Goal: Task Accomplishment & Management: Manage account settings

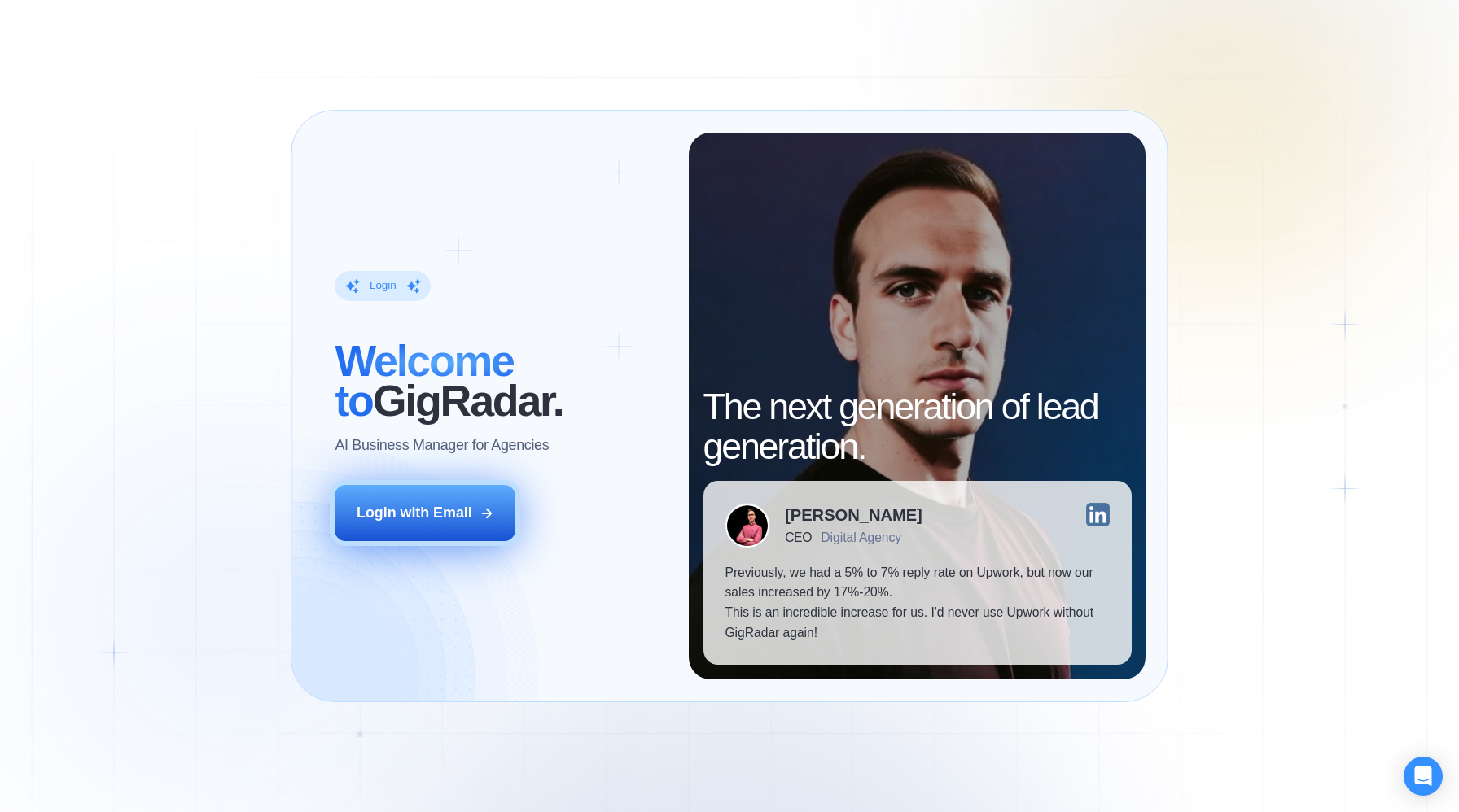
click at [407, 518] on div "Login with Email" at bounding box center [414, 513] width 116 height 21
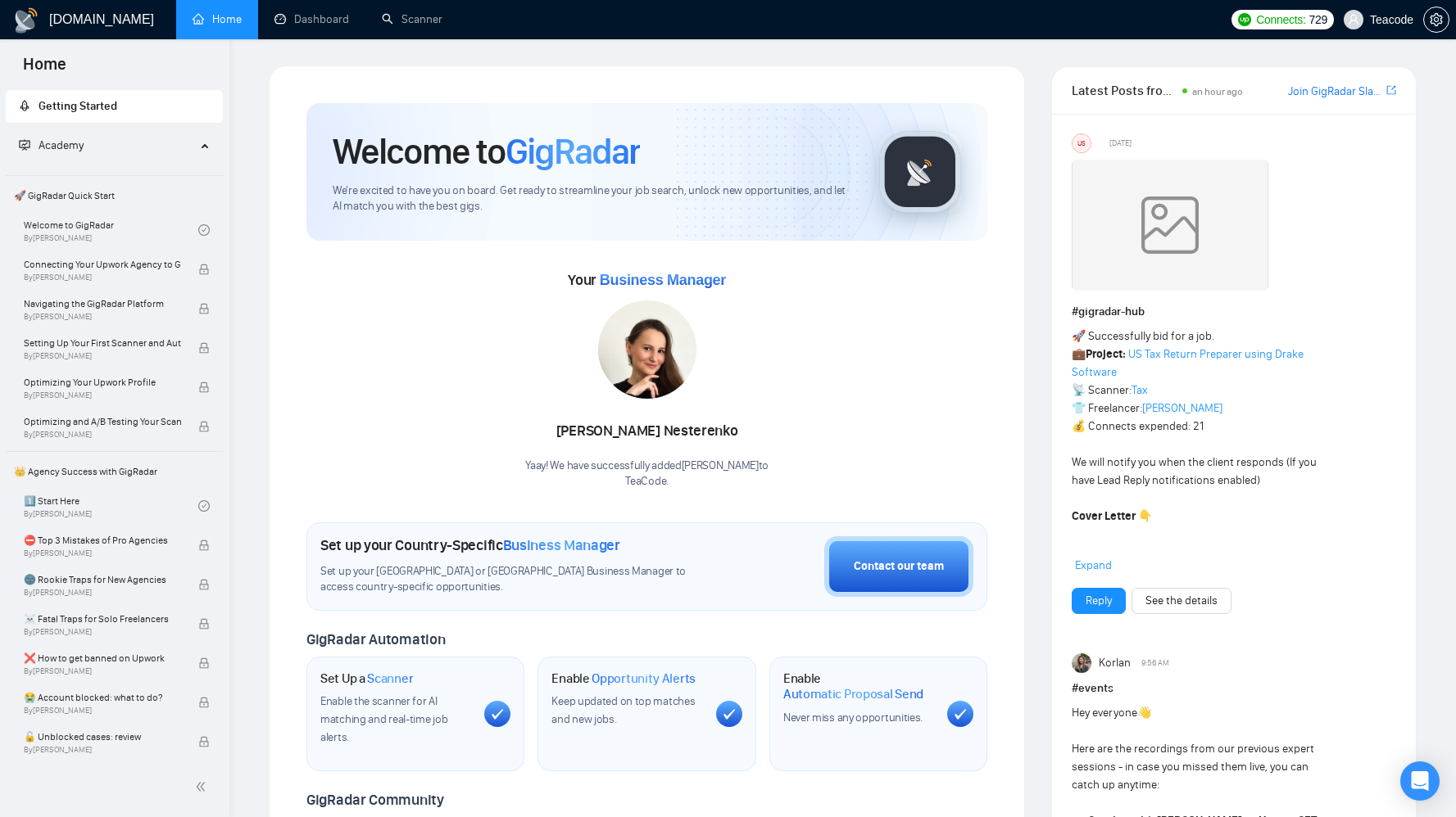
click at [637, 354] on img at bounding box center [647, 350] width 98 height 98
click at [410, 18] on link "Scanner" at bounding box center [412, 19] width 60 height 14
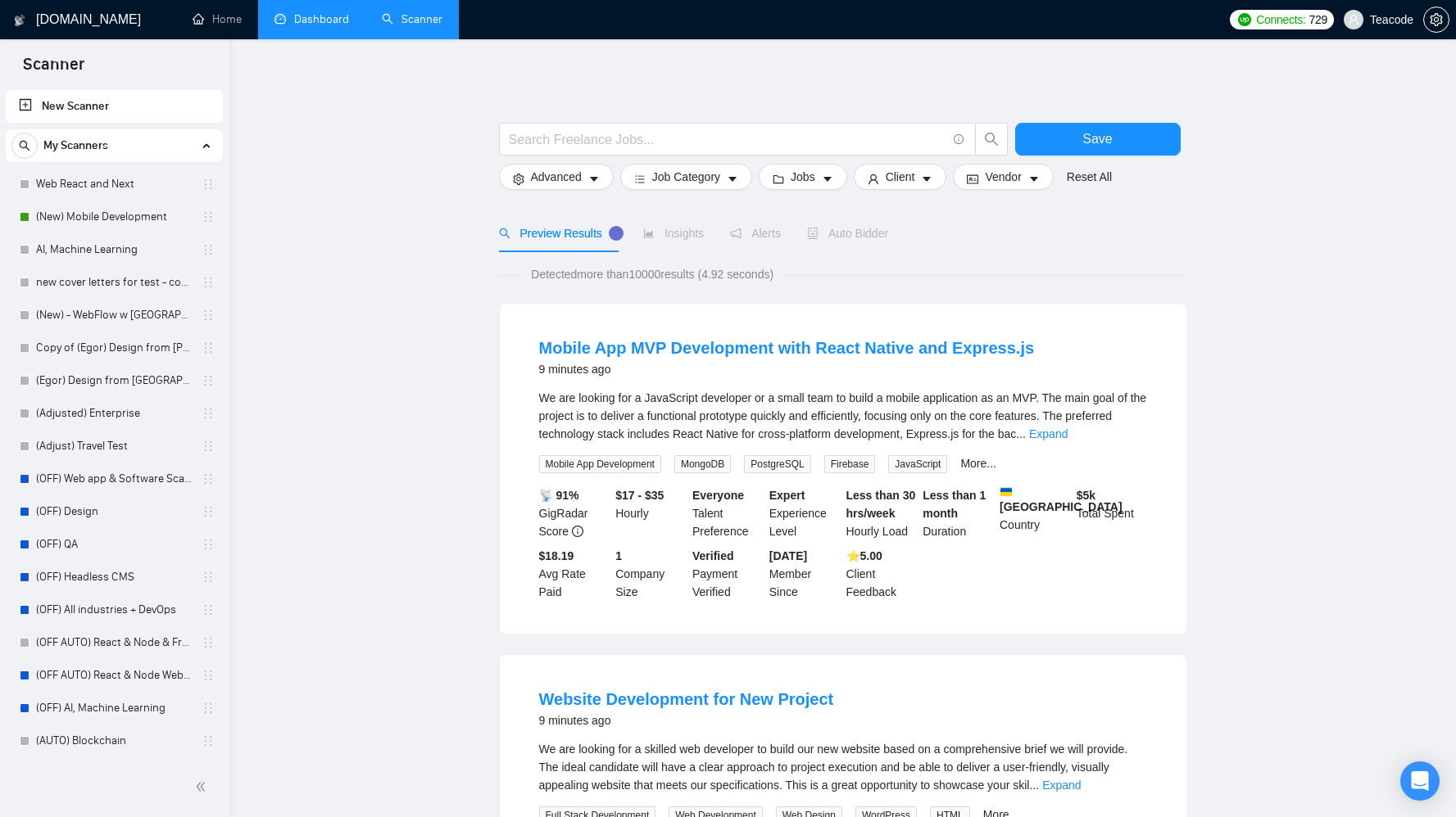
click at [311, 22] on link "Dashboard" at bounding box center [312, 19] width 75 height 14
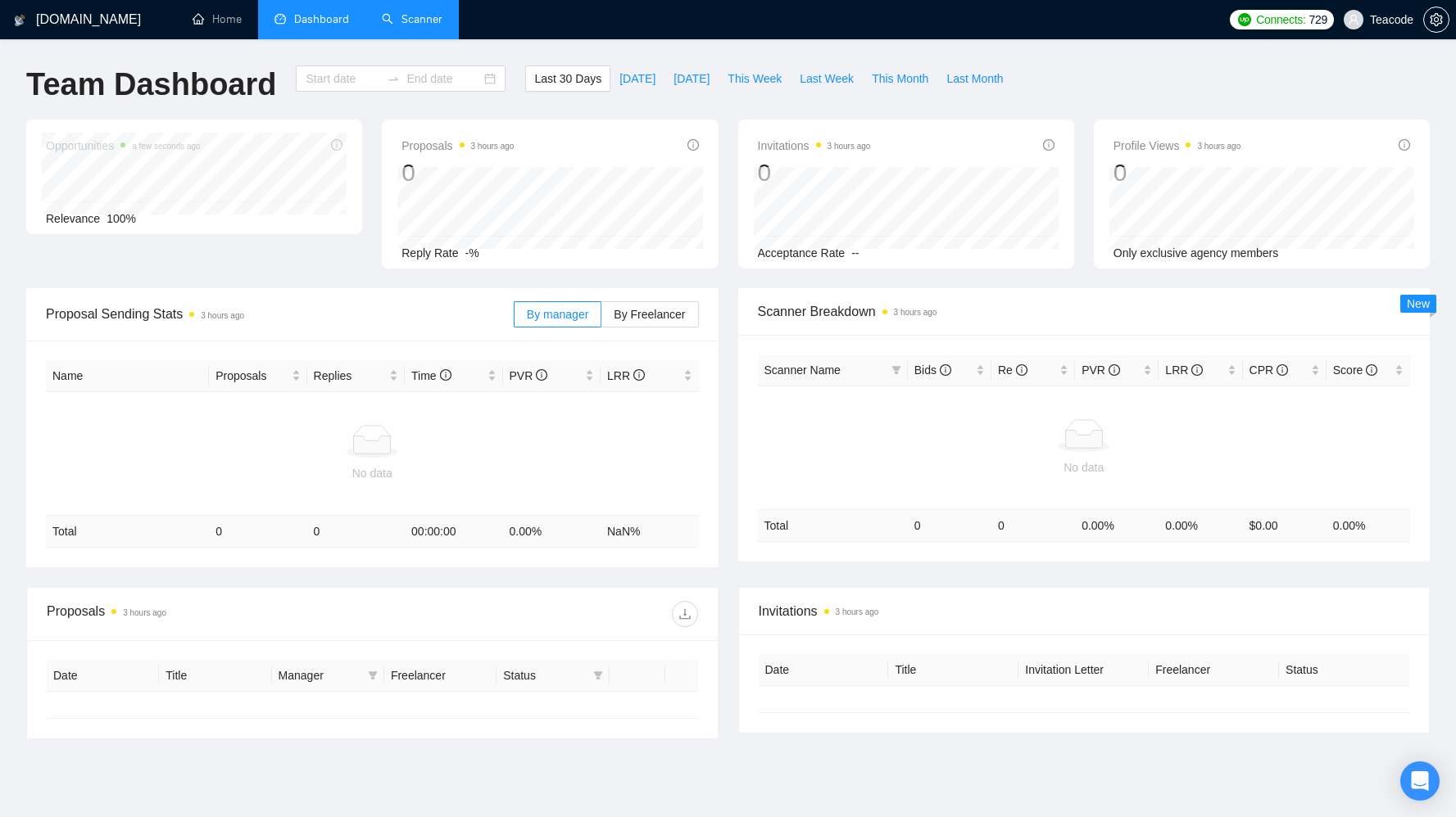
type input "[DATE]"
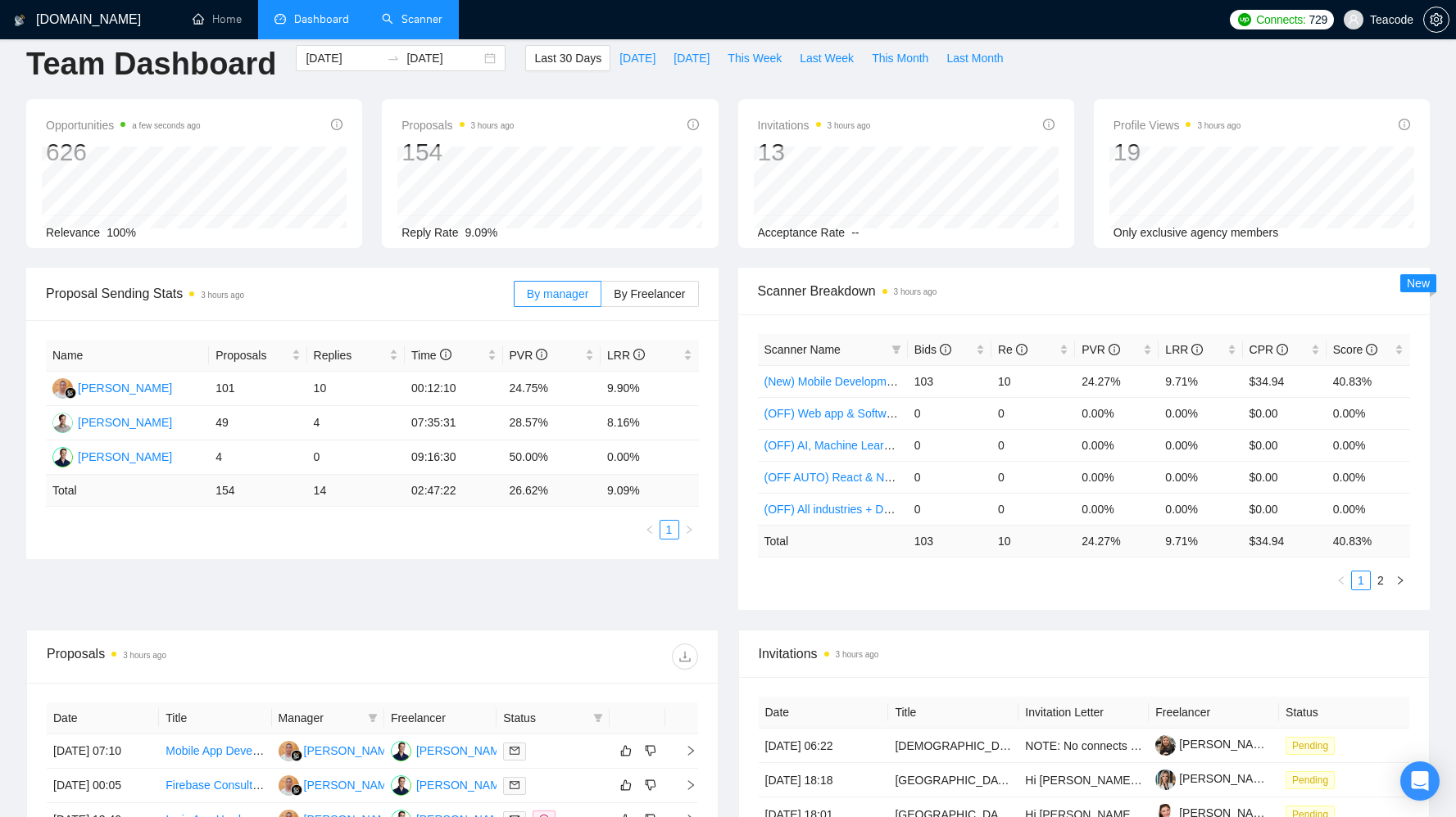
scroll to position [31, 0]
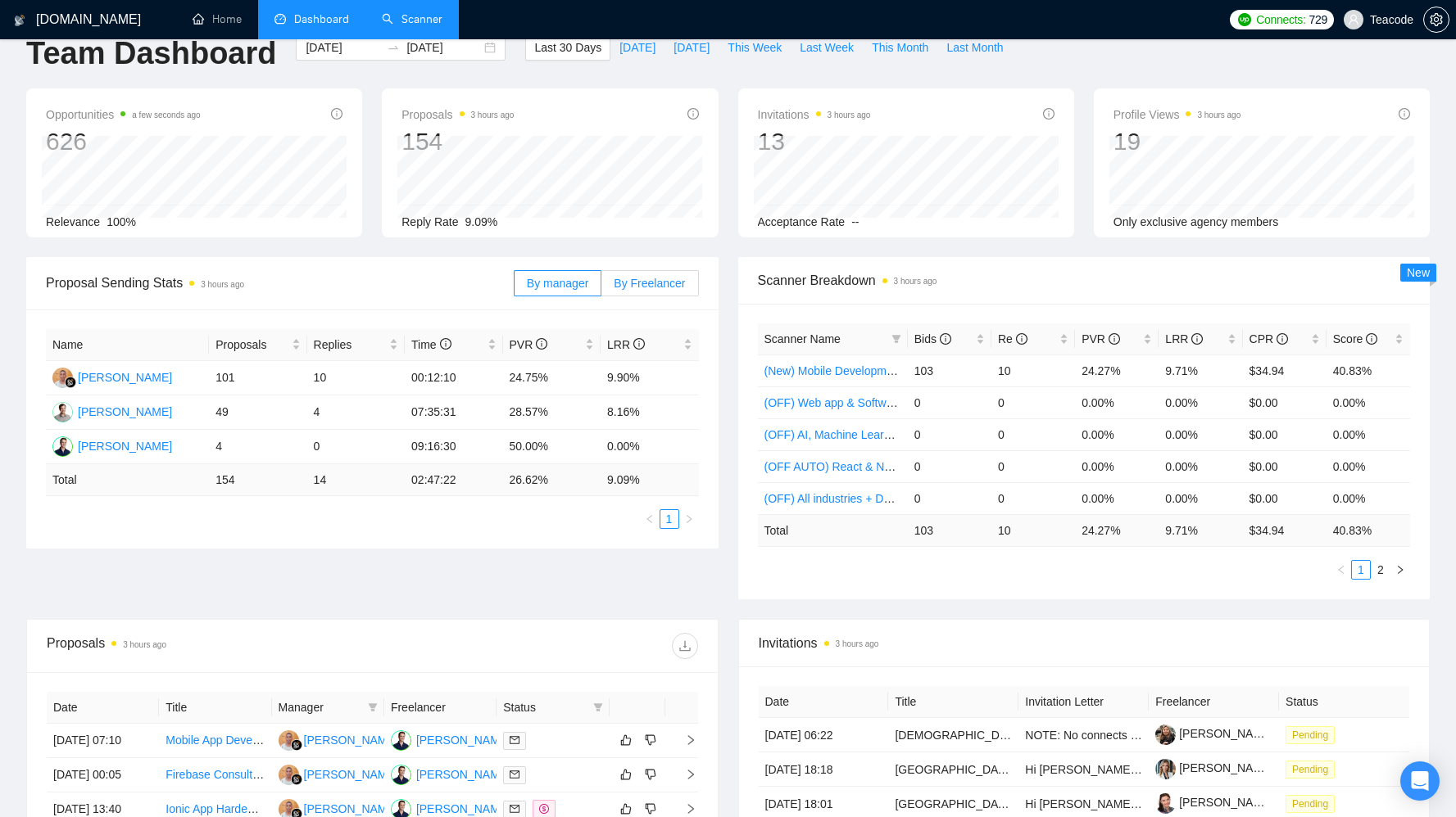
click at [640, 291] on label "By Freelancer" at bounding box center [649, 283] width 96 height 26
click at [601, 288] on input "By Freelancer" at bounding box center [601, 288] width 0 height 0
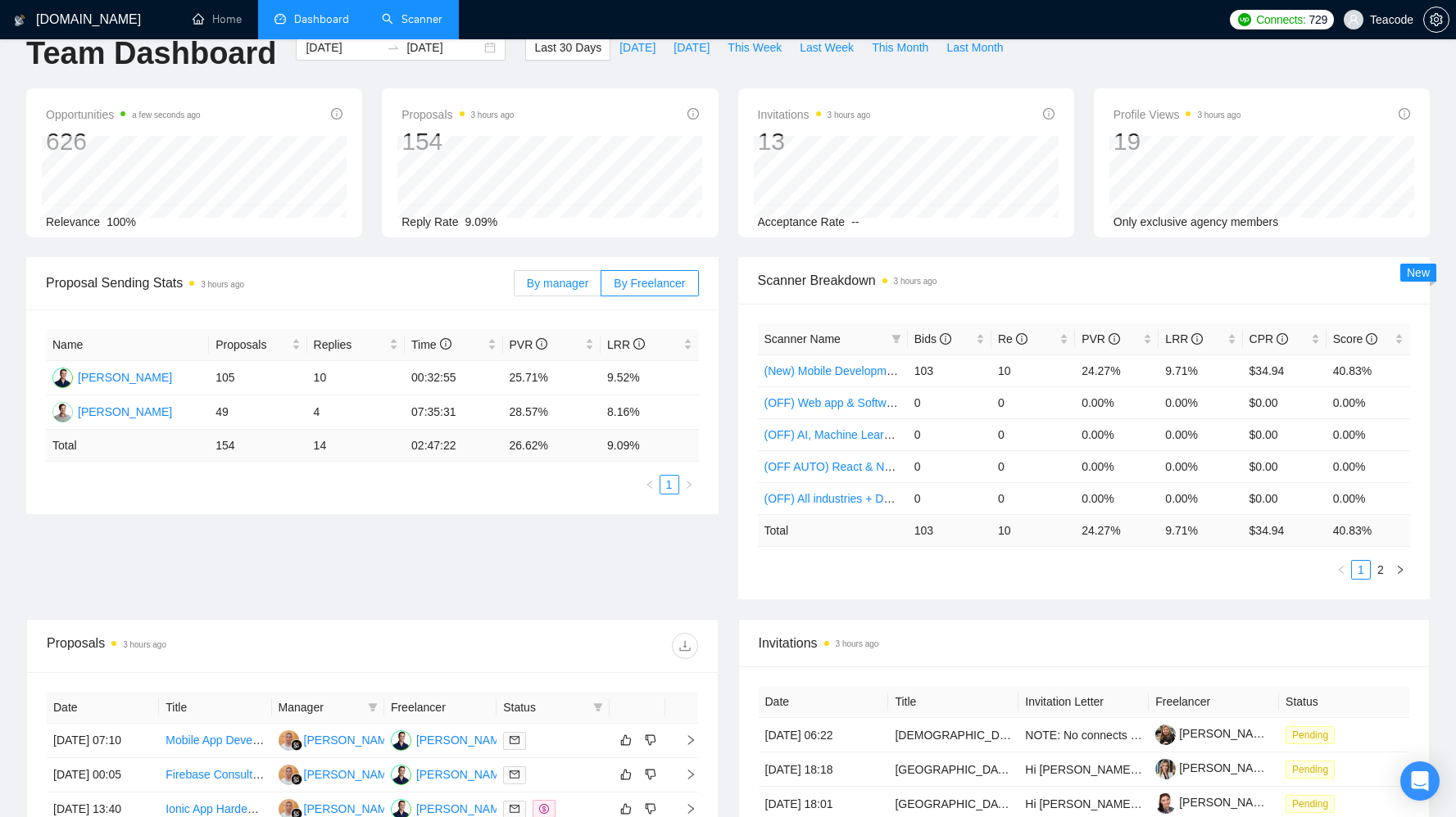
click at [584, 288] on span "By manager" at bounding box center [557, 283] width 61 height 13
click at [514, 288] on input "By manager" at bounding box center [514, 288] width 0 height 0
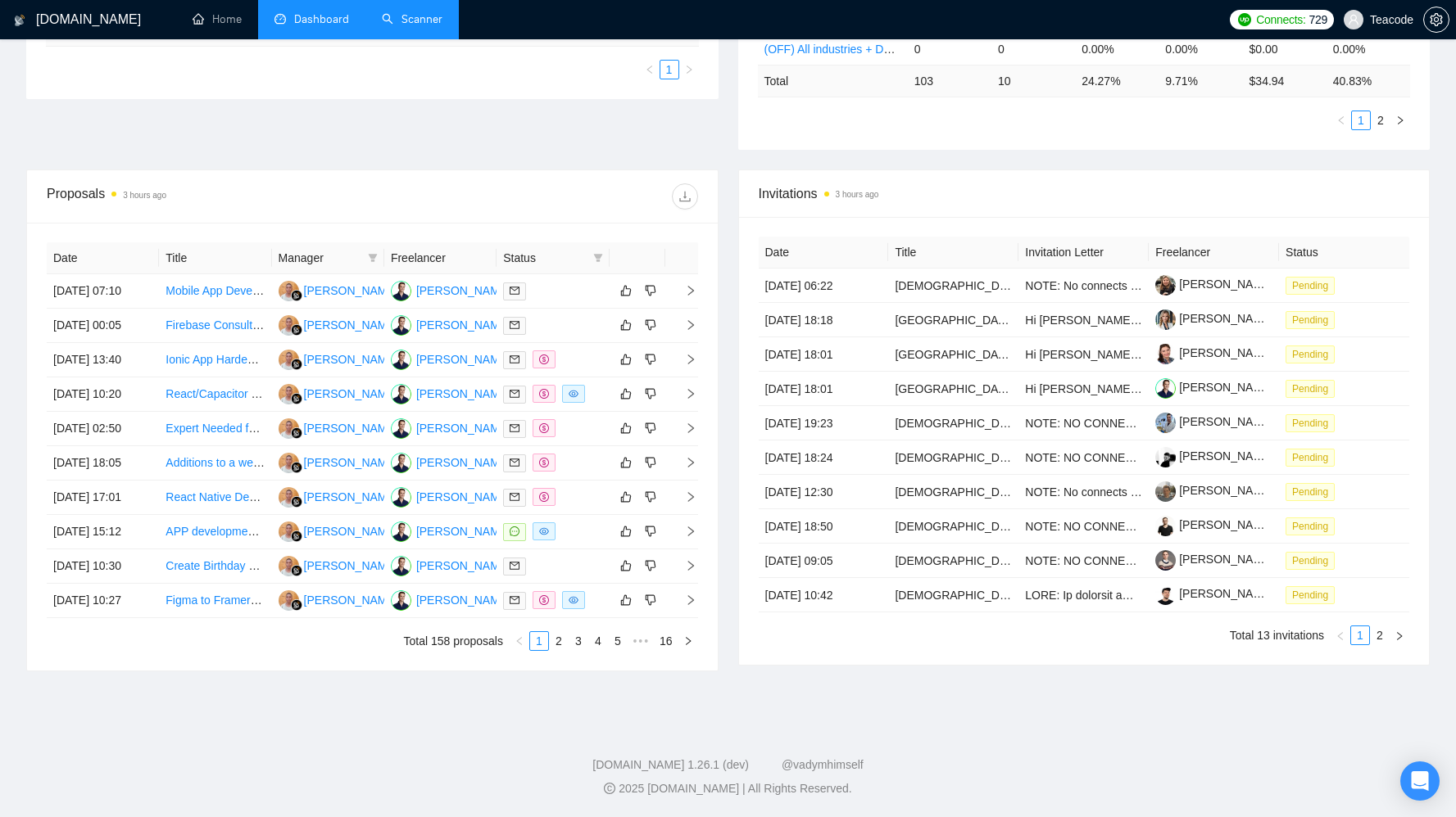
scroll to position [597, 0]
click at [344, 530] on div "[PERSON_NAME]" at bounding box center [350, 531] width 94 height 18
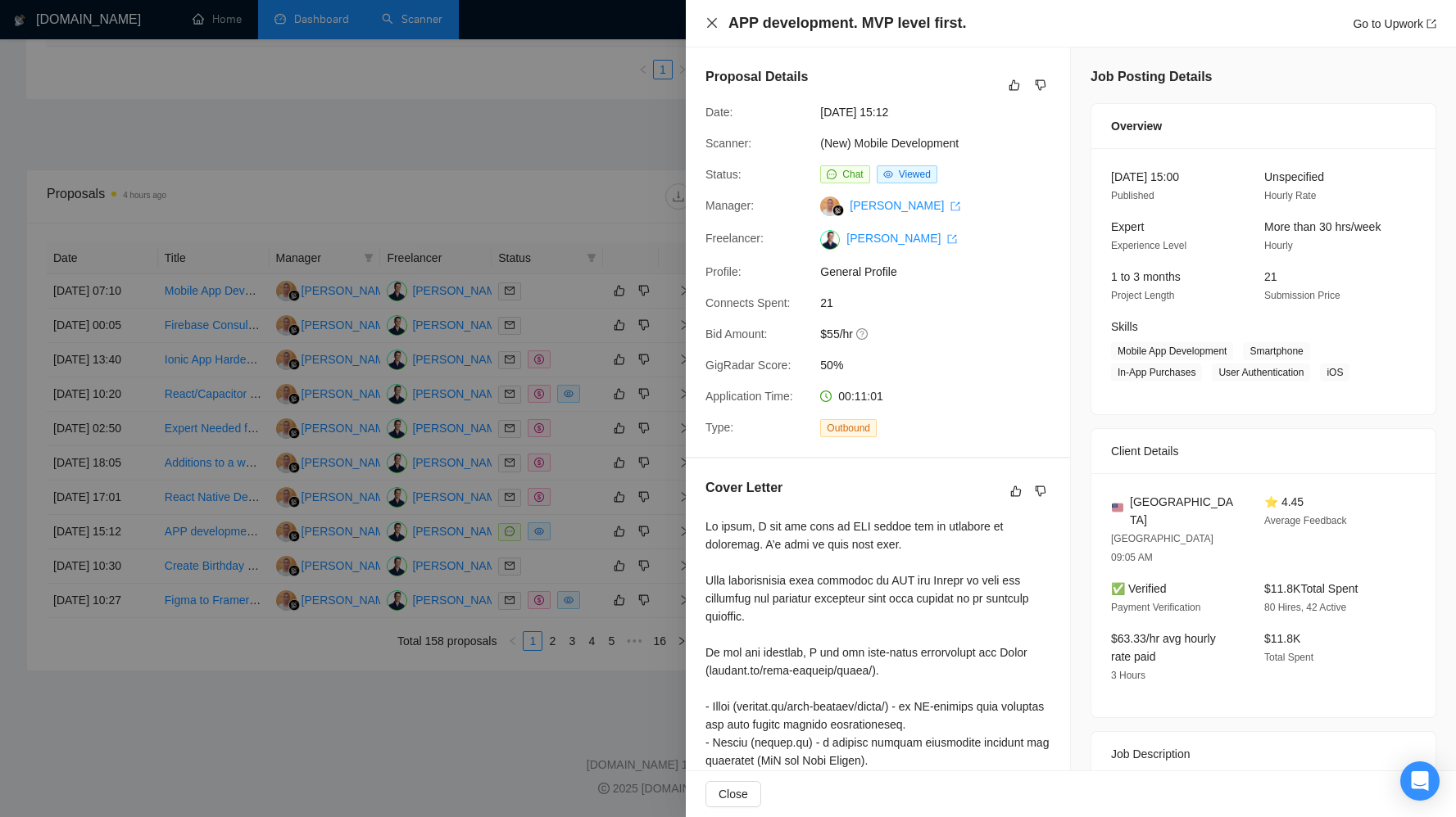
click at [713, 23] on icon "close" at bounding box center [711, 22] width 13 height 13
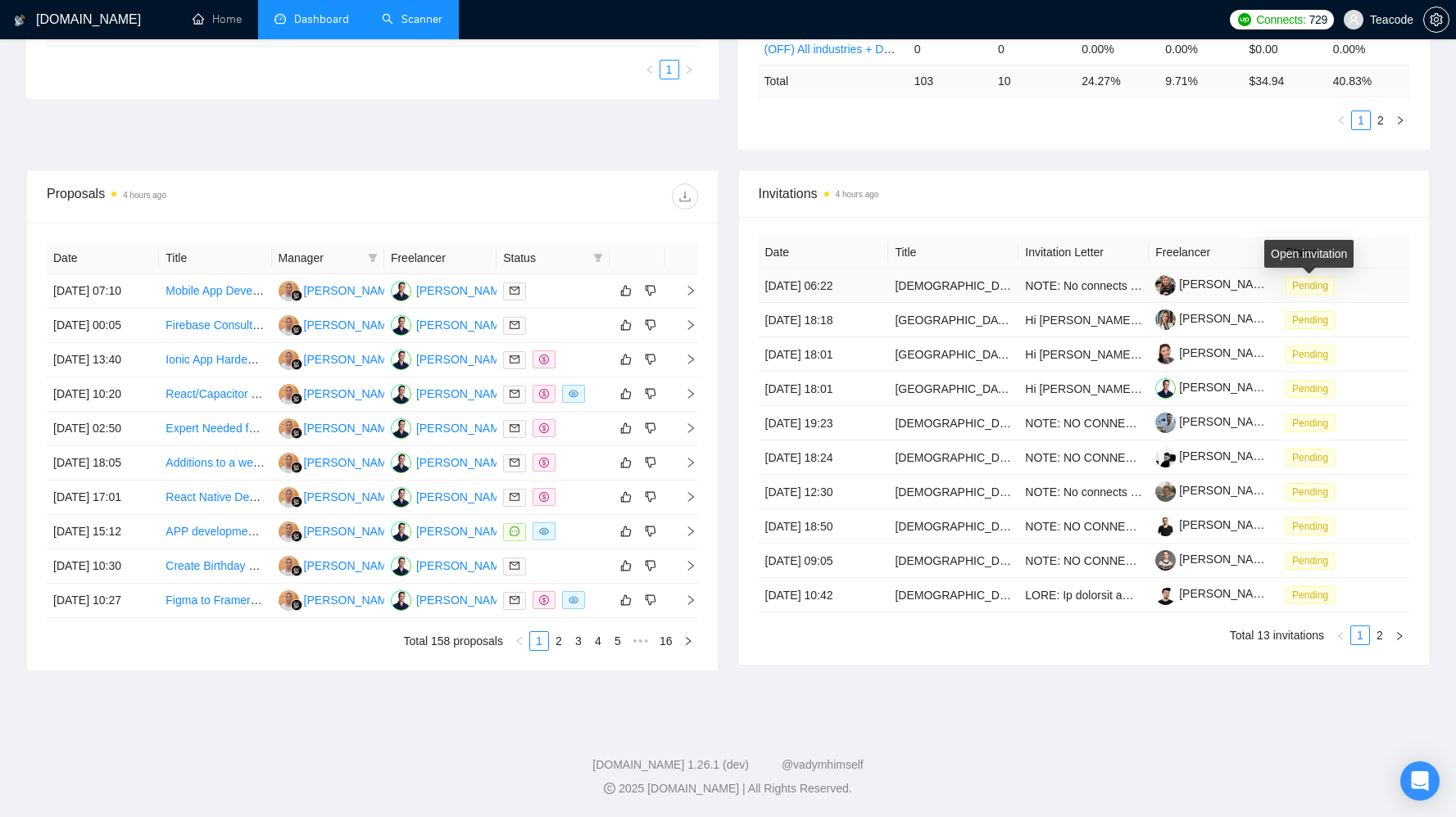
click at [1326, 277] on span "Pending" at bounding box center [1310, 286] width 49 height 18
click at [331, 21] on span "Dashboard" at bounding box center [322, 19] width 55 height 14
click at [284, 28] on li "Dashboard" at bounding box center [312, 20] width 108 height 40
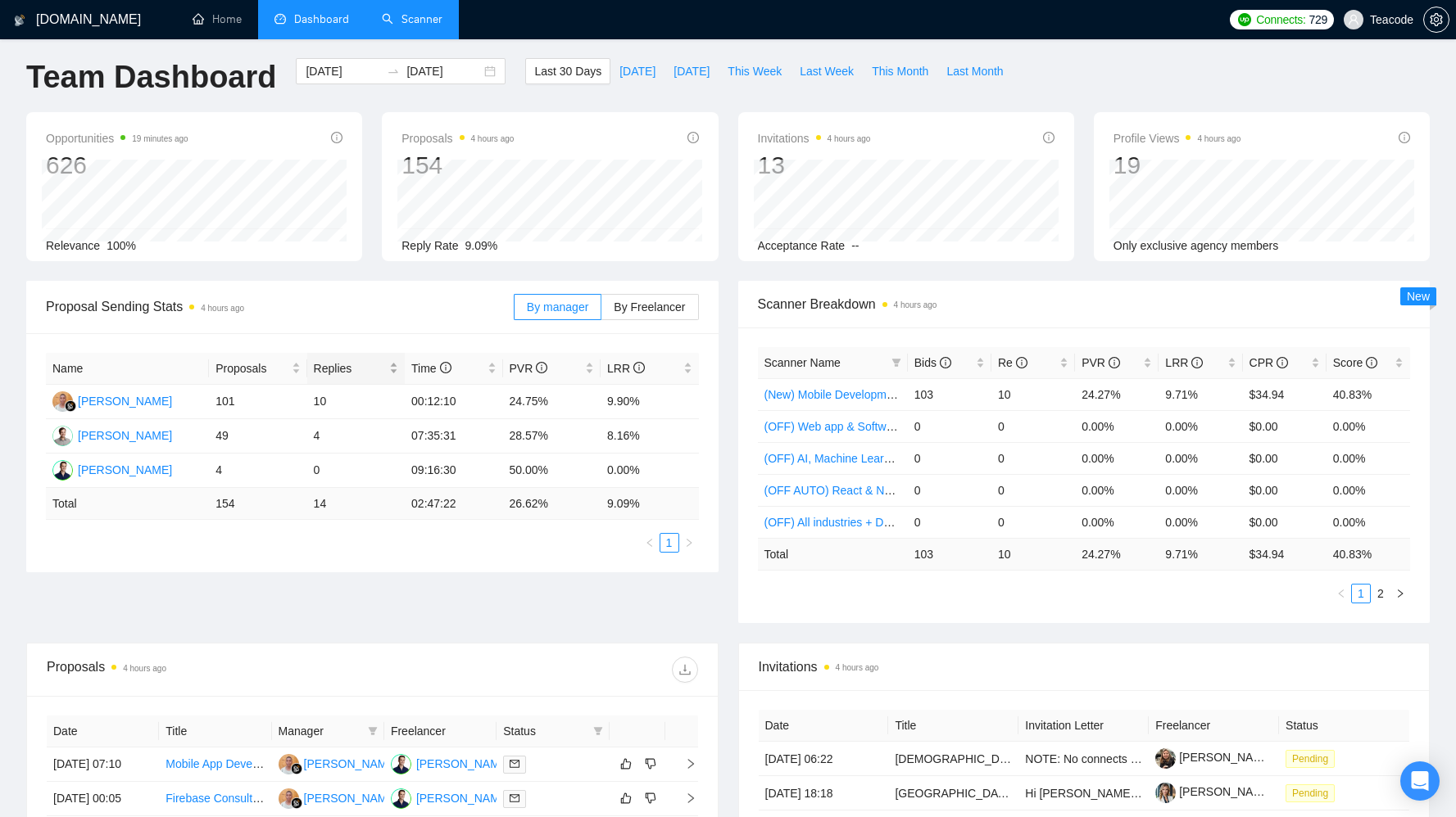
scroll to position [0, 0]
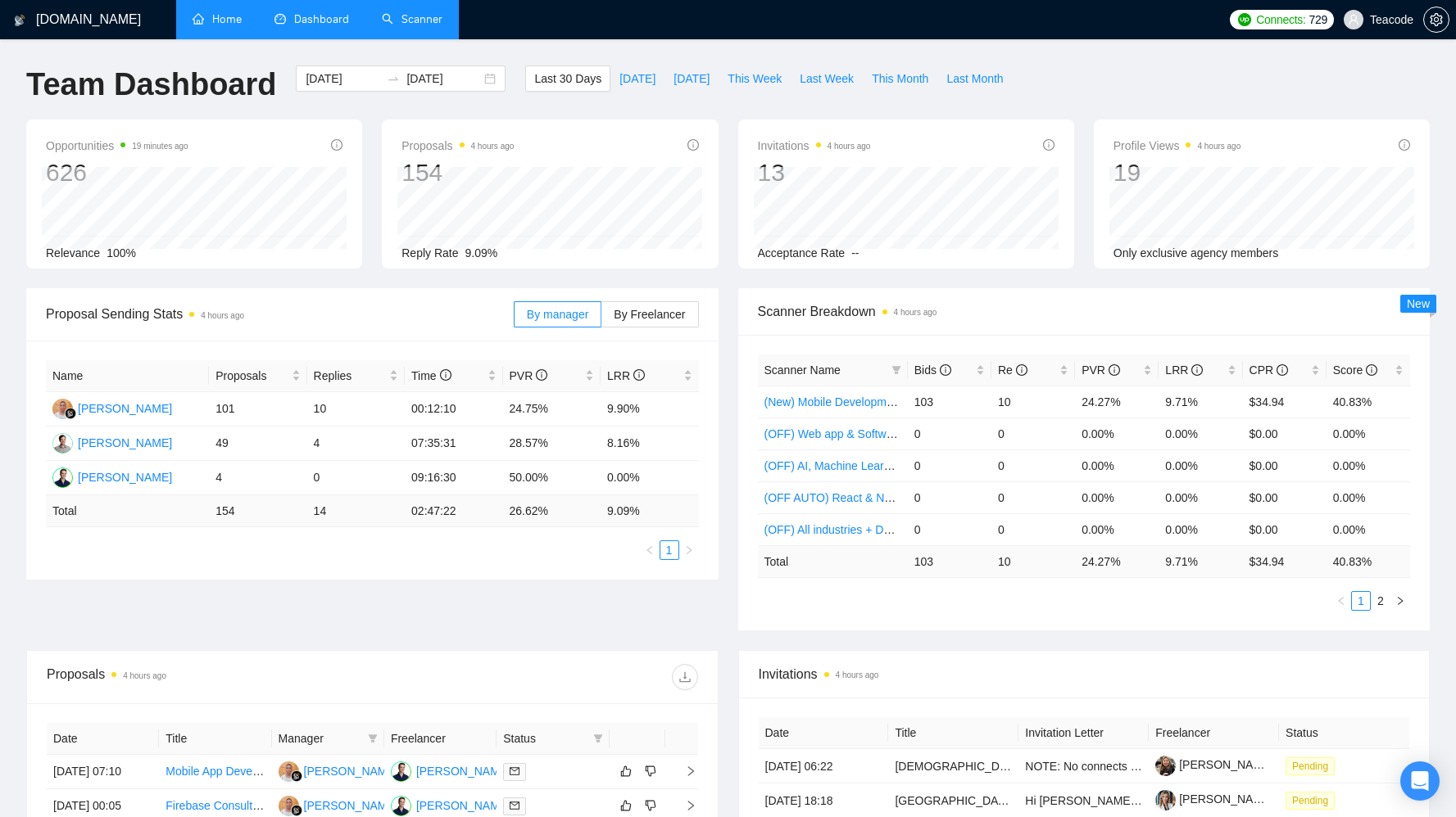
click at [242, 25] on link "Home" at bounding box center [217, 19] width 49 height 14
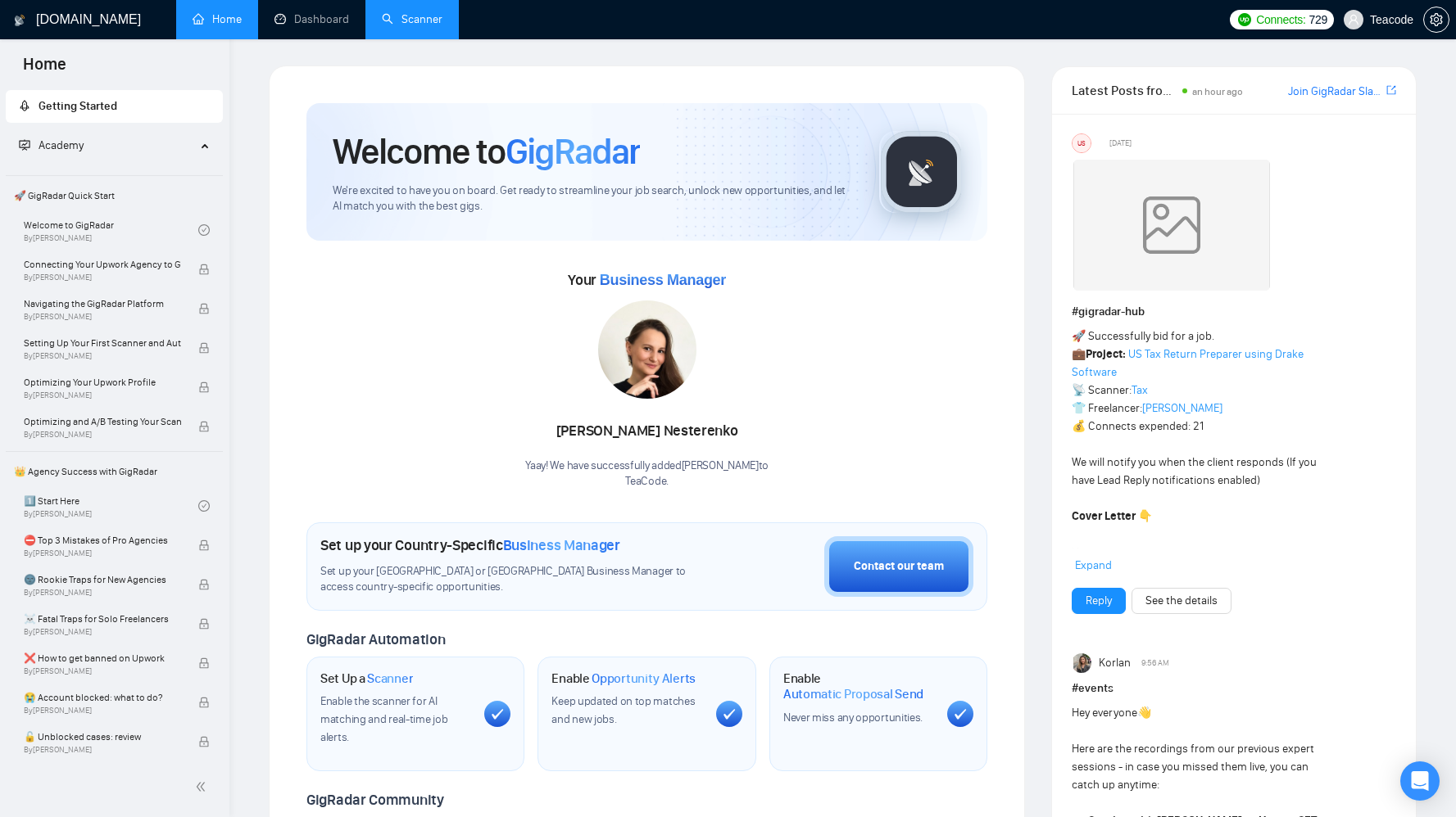
click at [425, 26] on link "Scanner" at bounding box center [412, 19] width 60 height 14
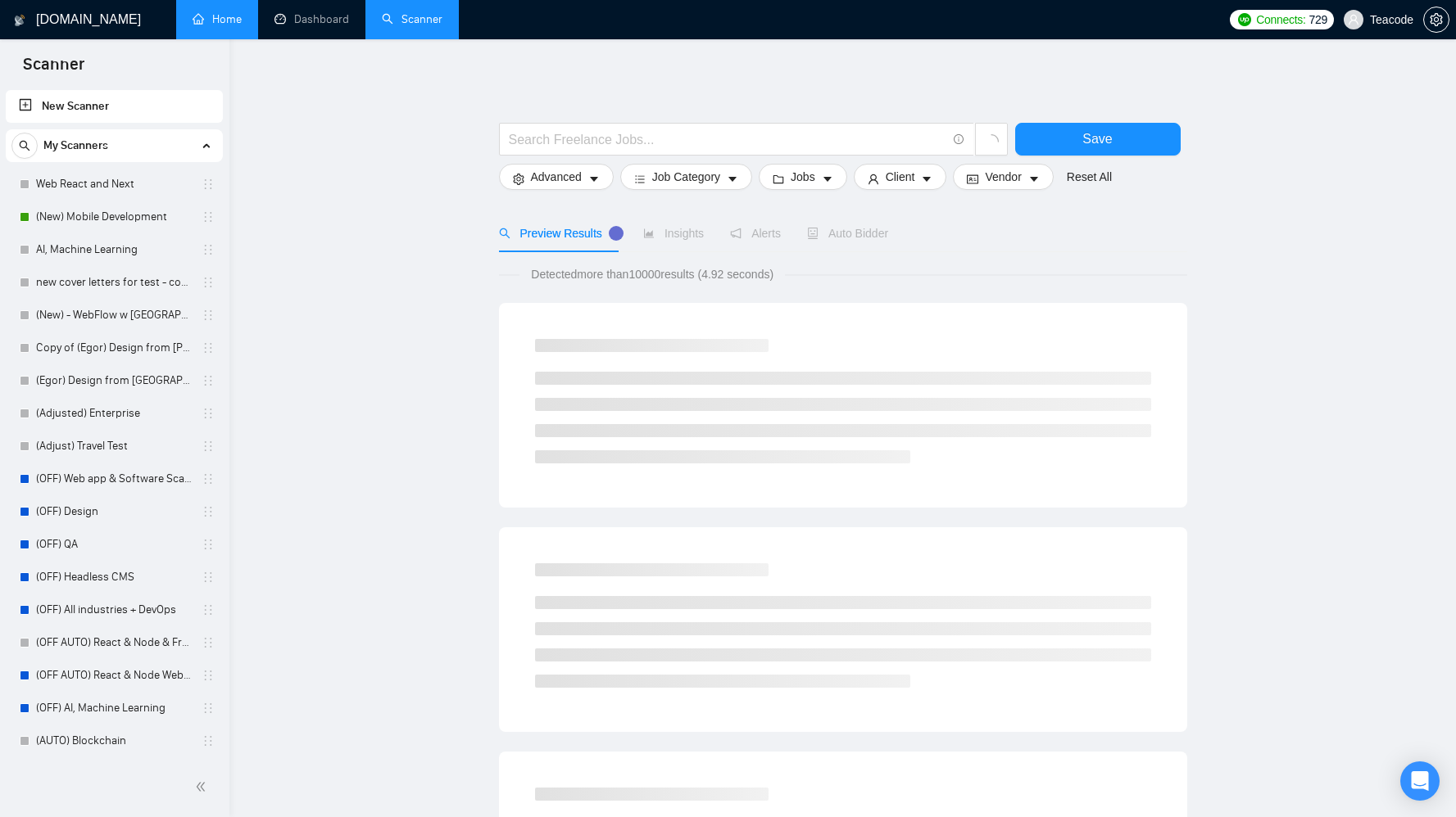
click at [80, 142] on span "My Scanners" at bounding box center [75, 145] width 65 height 33
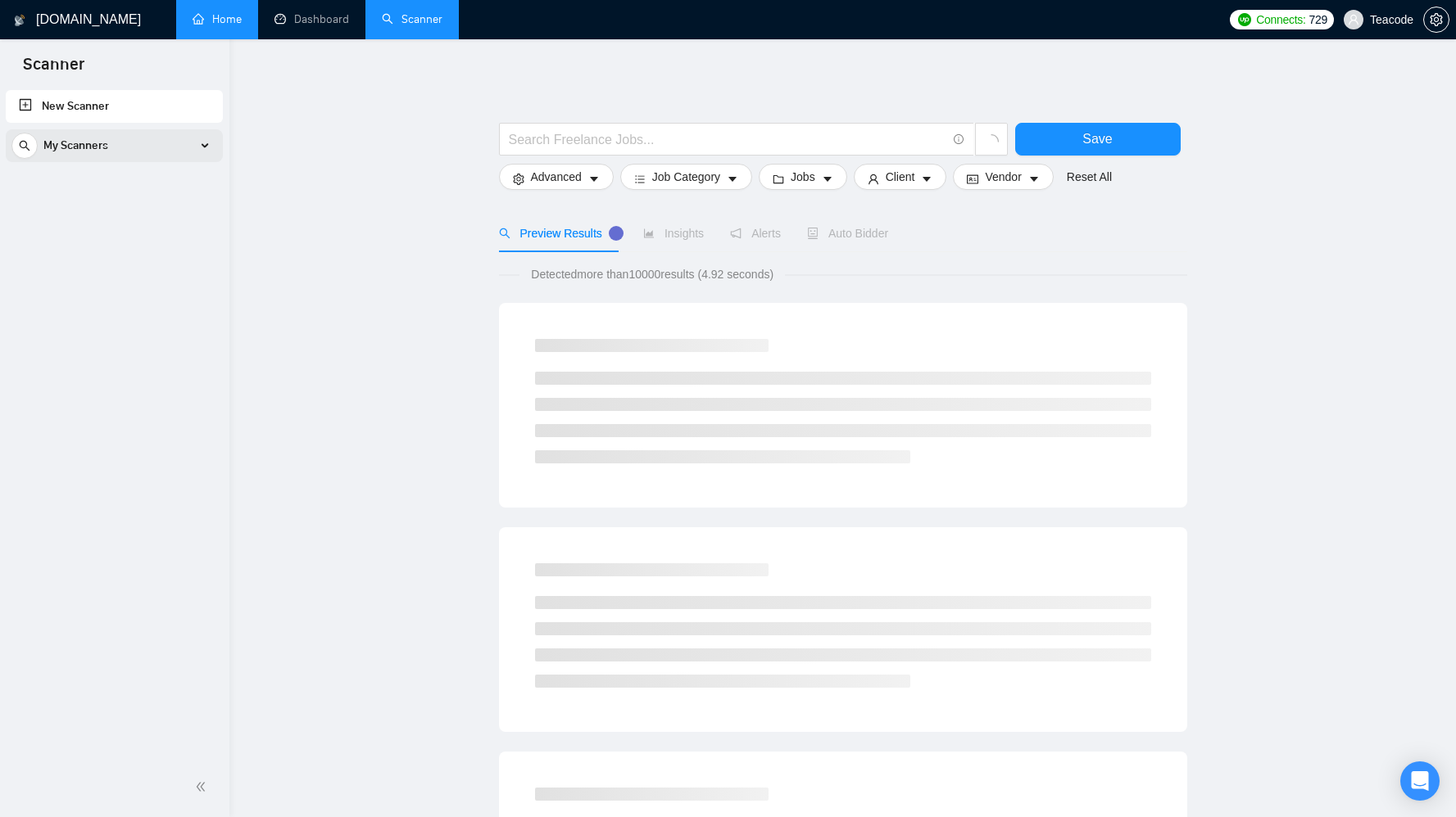
click at [80, 142] on span "My Scanners" at bounding box center [75, 145] width 65 height 33
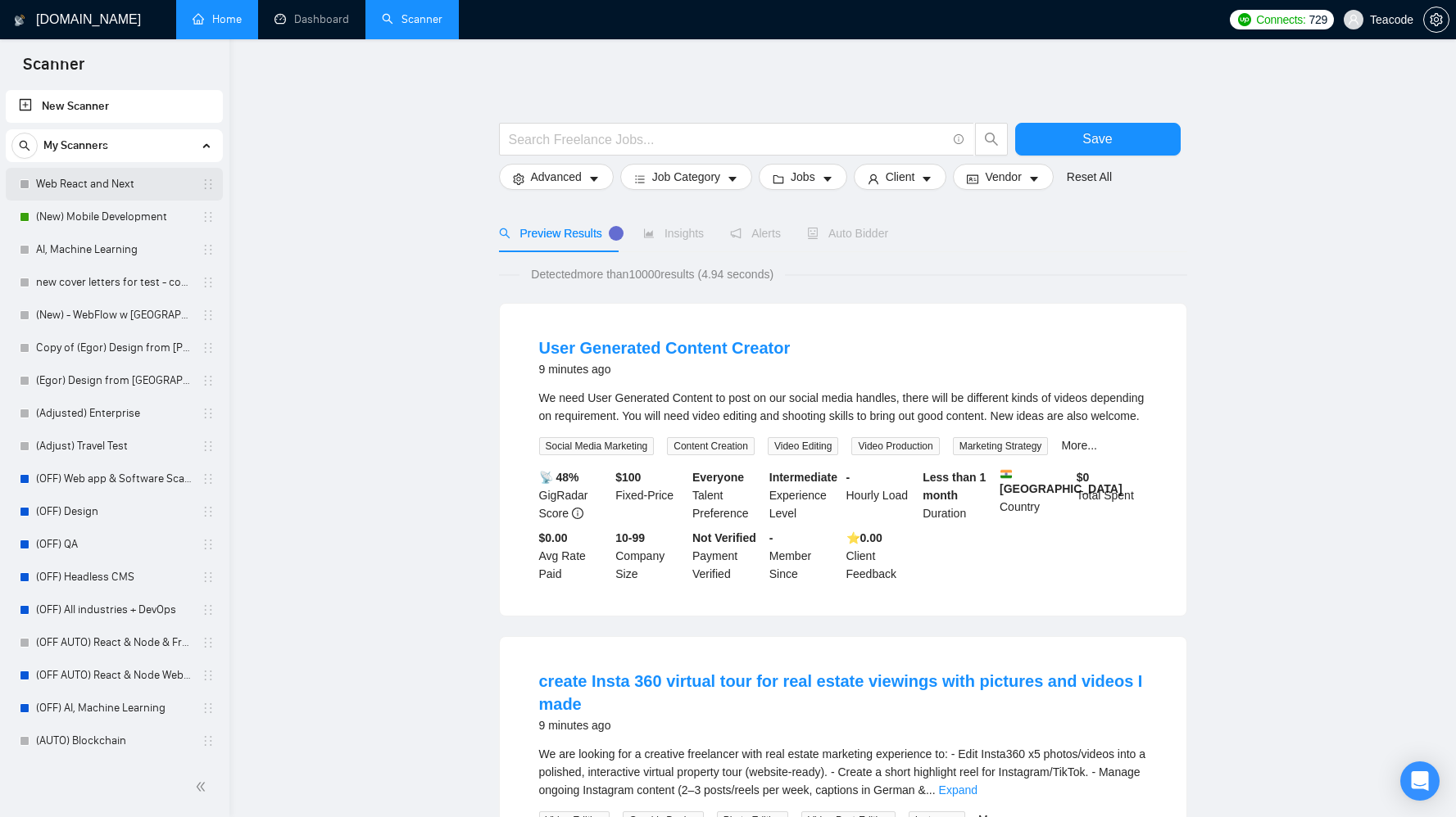
click at [90, 189] on link "Web React and Next" at bounding box center [114, 184] width 156 height 33
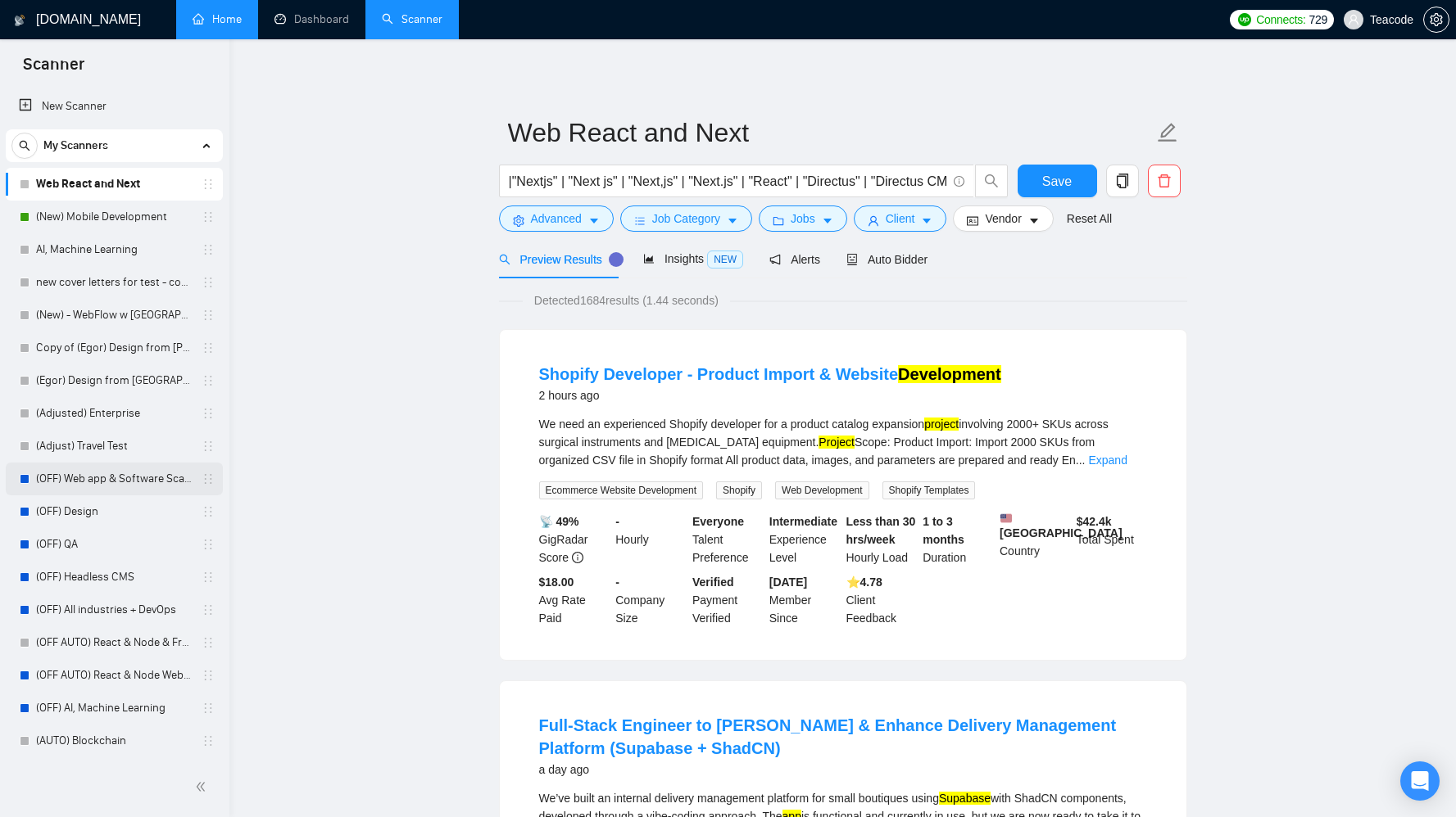
click at [109, 490] on link "(OFF) Web app & Software Scanner" at bounding box center [114, 480] width 156 height 33
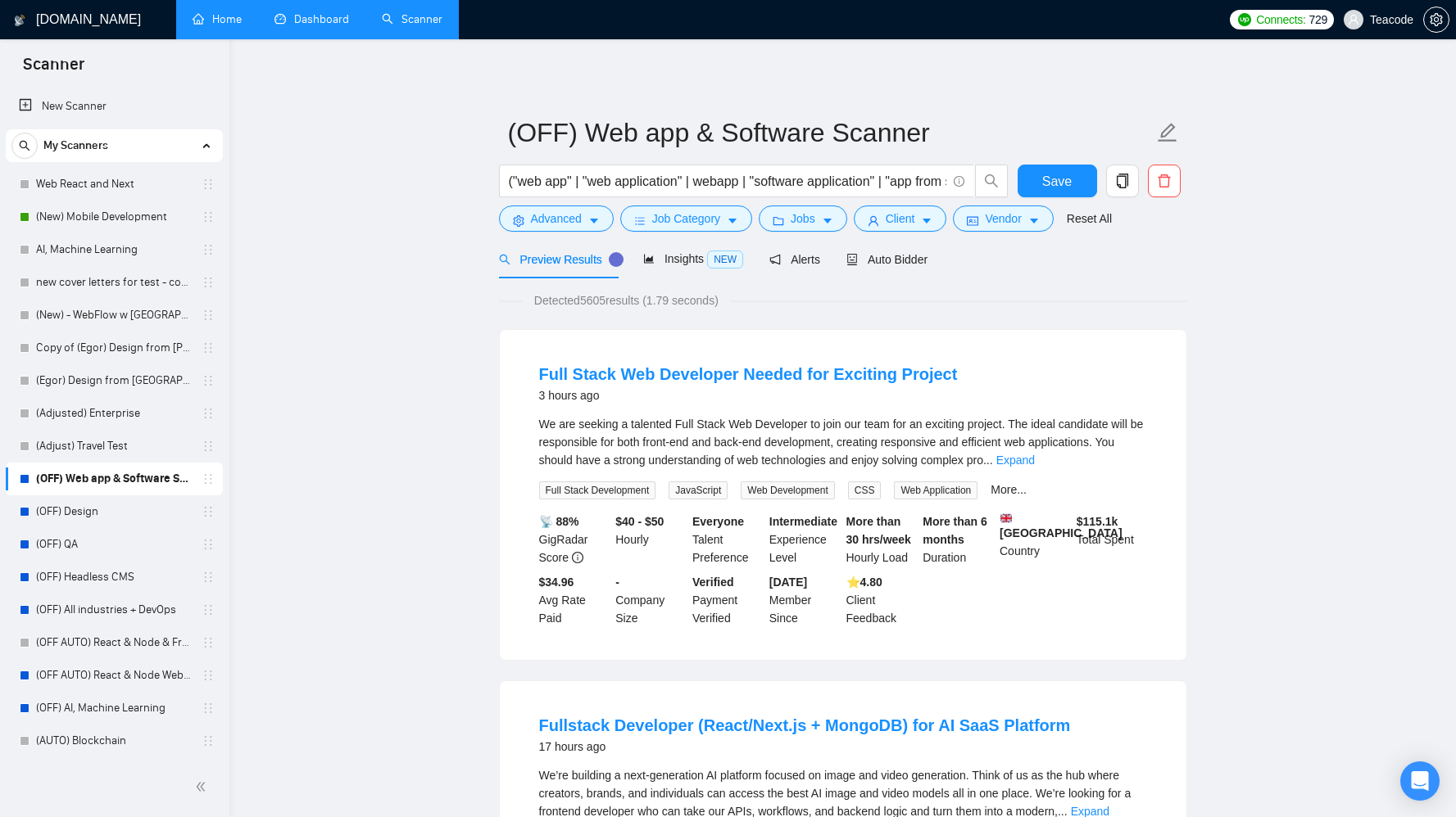
click at [313, 21] on link "Dashboard" at bounding box center [312, 19] width 75 height 14
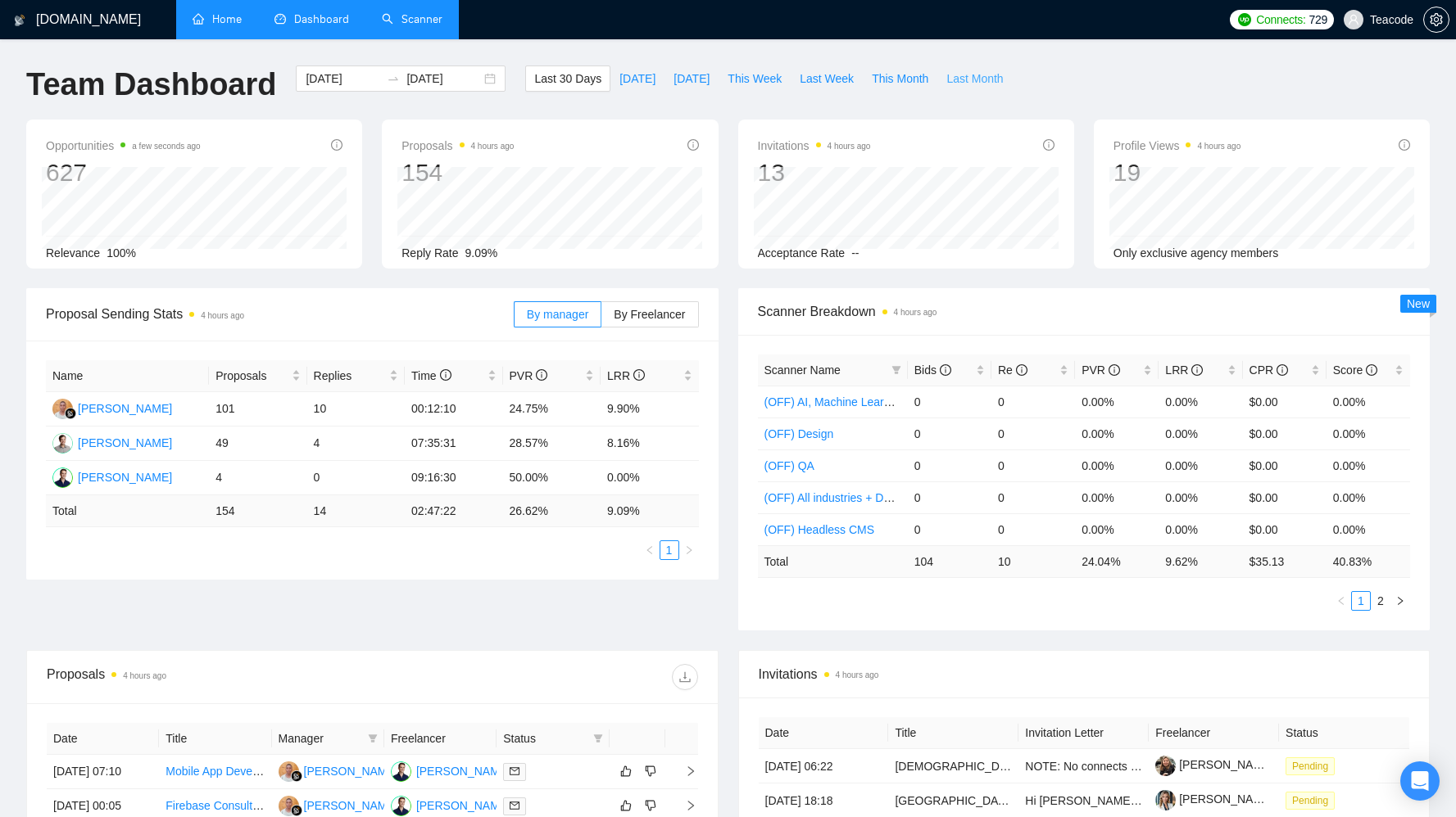
click at [965, 80] on span "Last Month" at bounding box center [975, 78] width 57 height 18
type input "[DATE]"
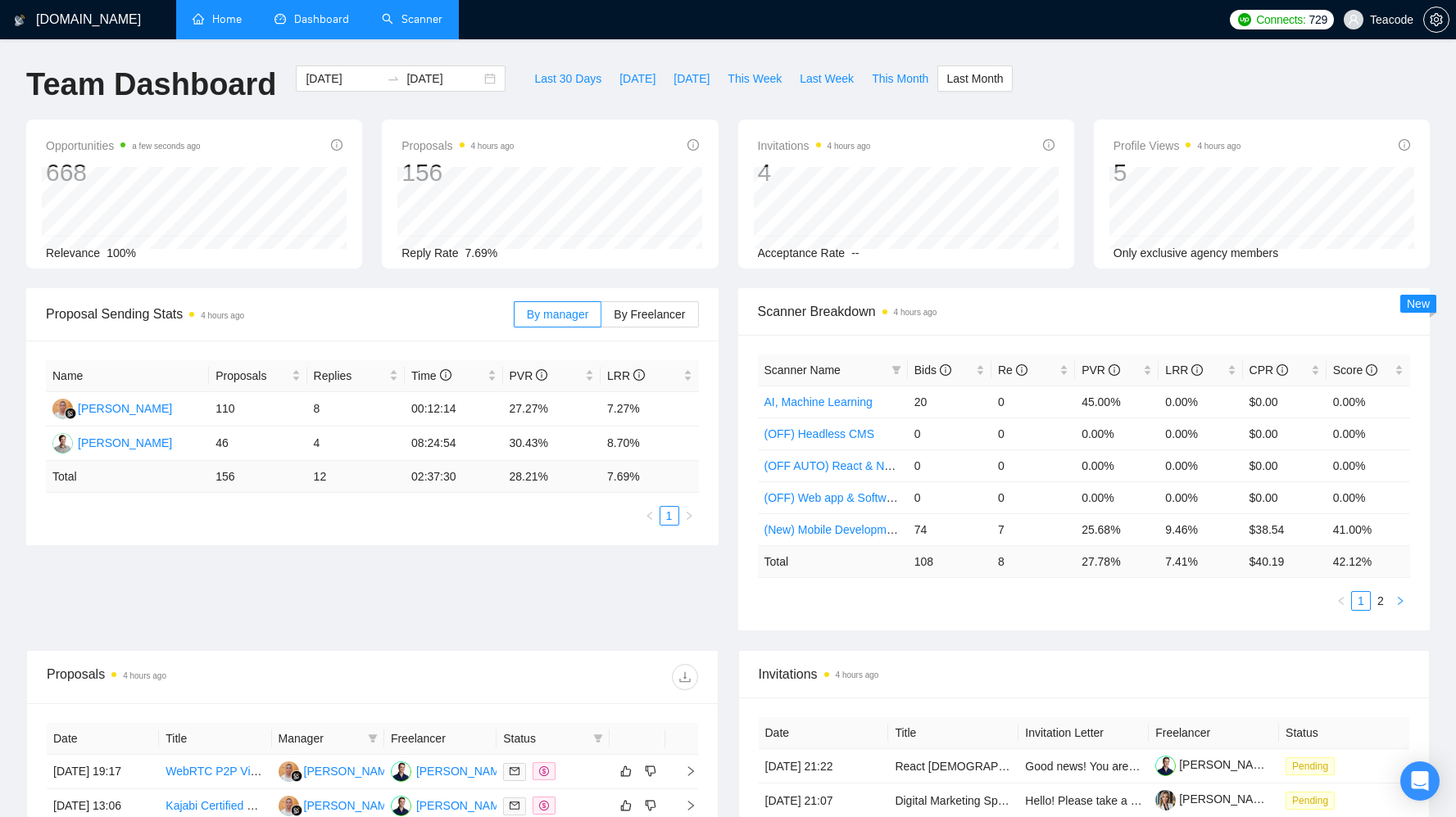
click at [1403, 606] on icon "right" at bounding box center [1399, 601] width 9 height 9
click at [1333, 603] on button "button" at bounding box center [1341, 601] width 20 height 20
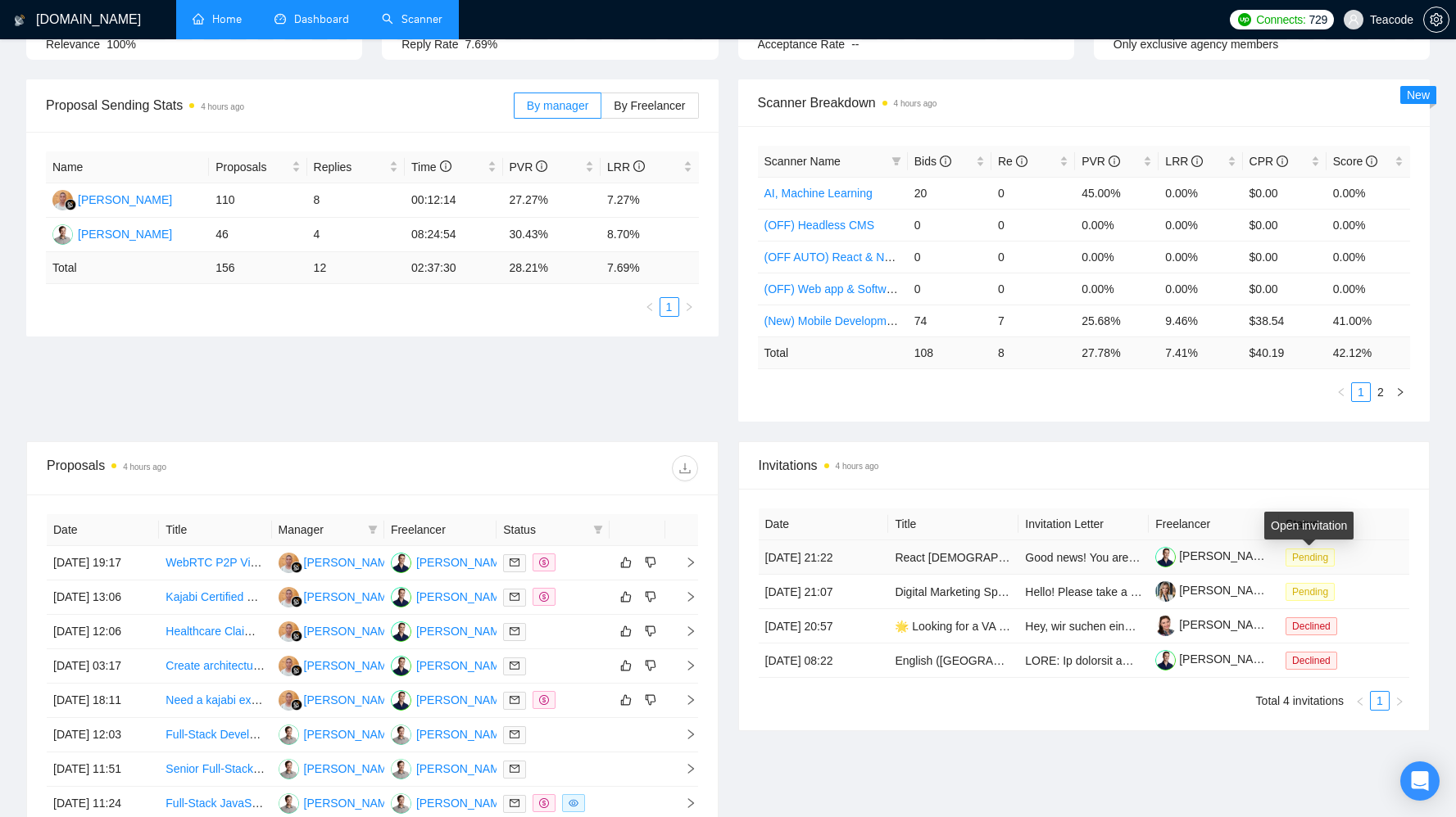
click at [1314, 561] on span "Pending" at bounding box center [1310, 557] width 49 height 18
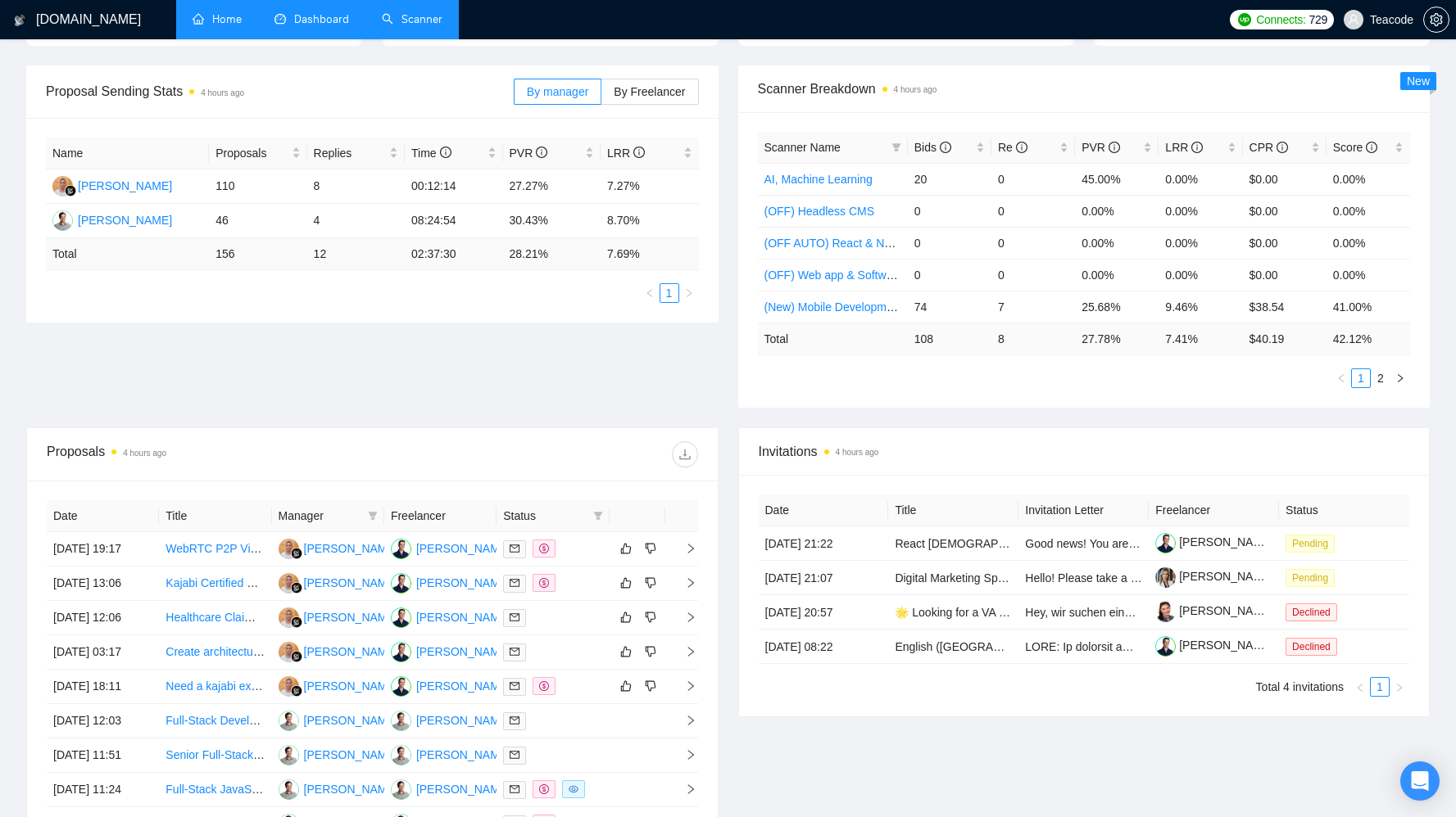
scroll to position [0, 0]
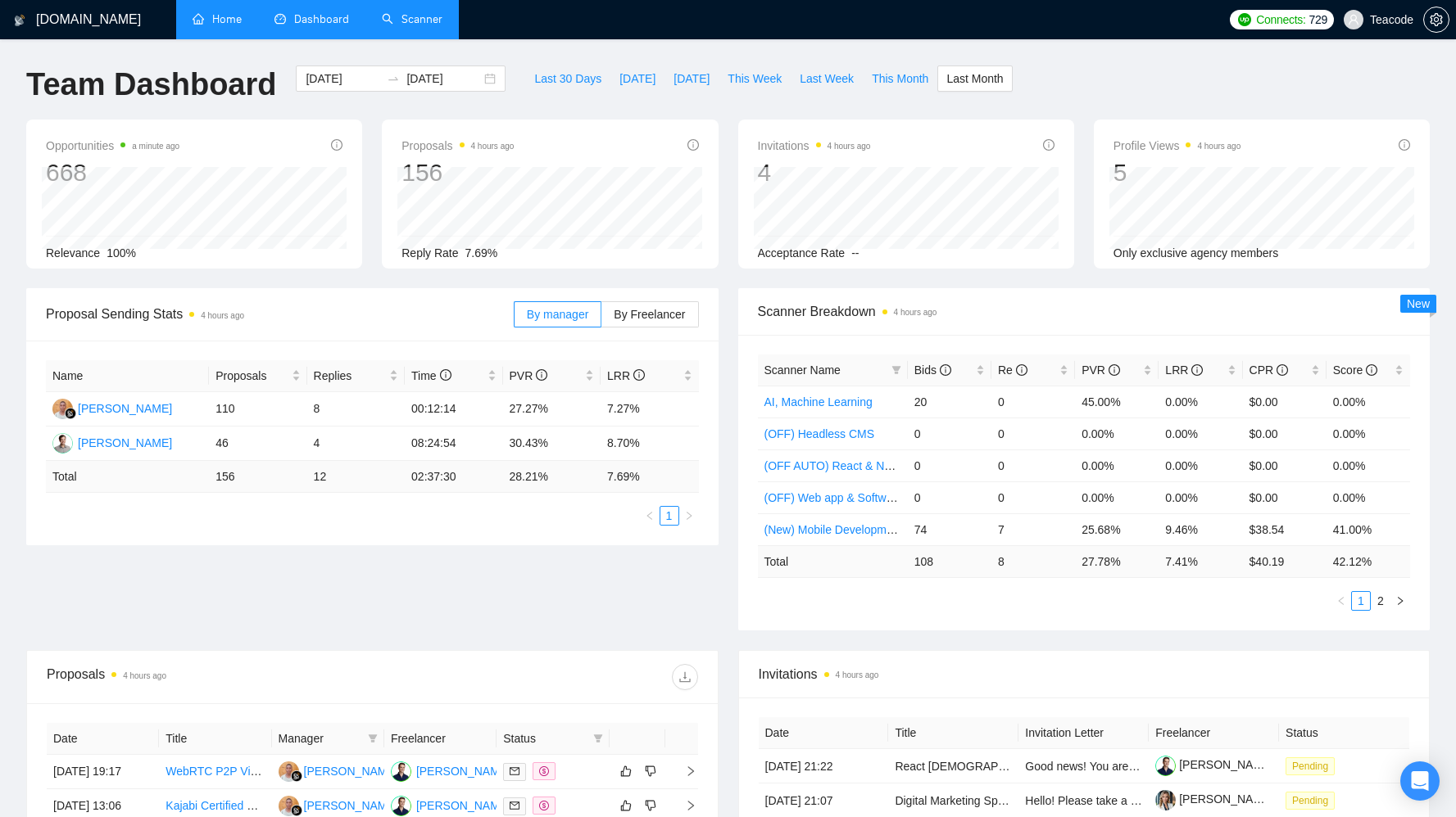
click at [80, 23] on h1 "[DOMAIN_NAME]" at bounding box center [89, 20] width 105 height 40
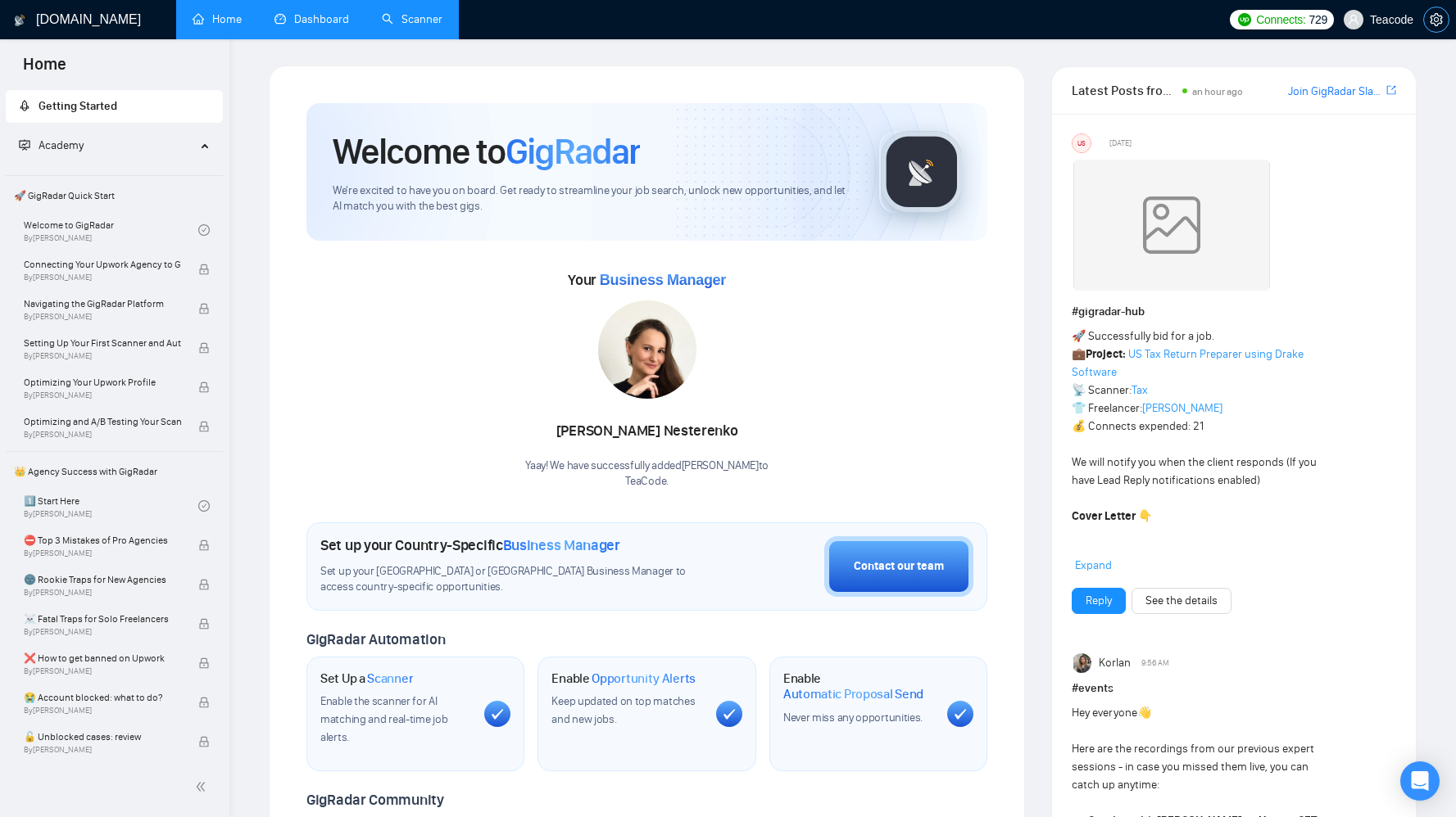
click at [1440, 29] on button "button" at bounding box center [1435, 20] width 26 height 26
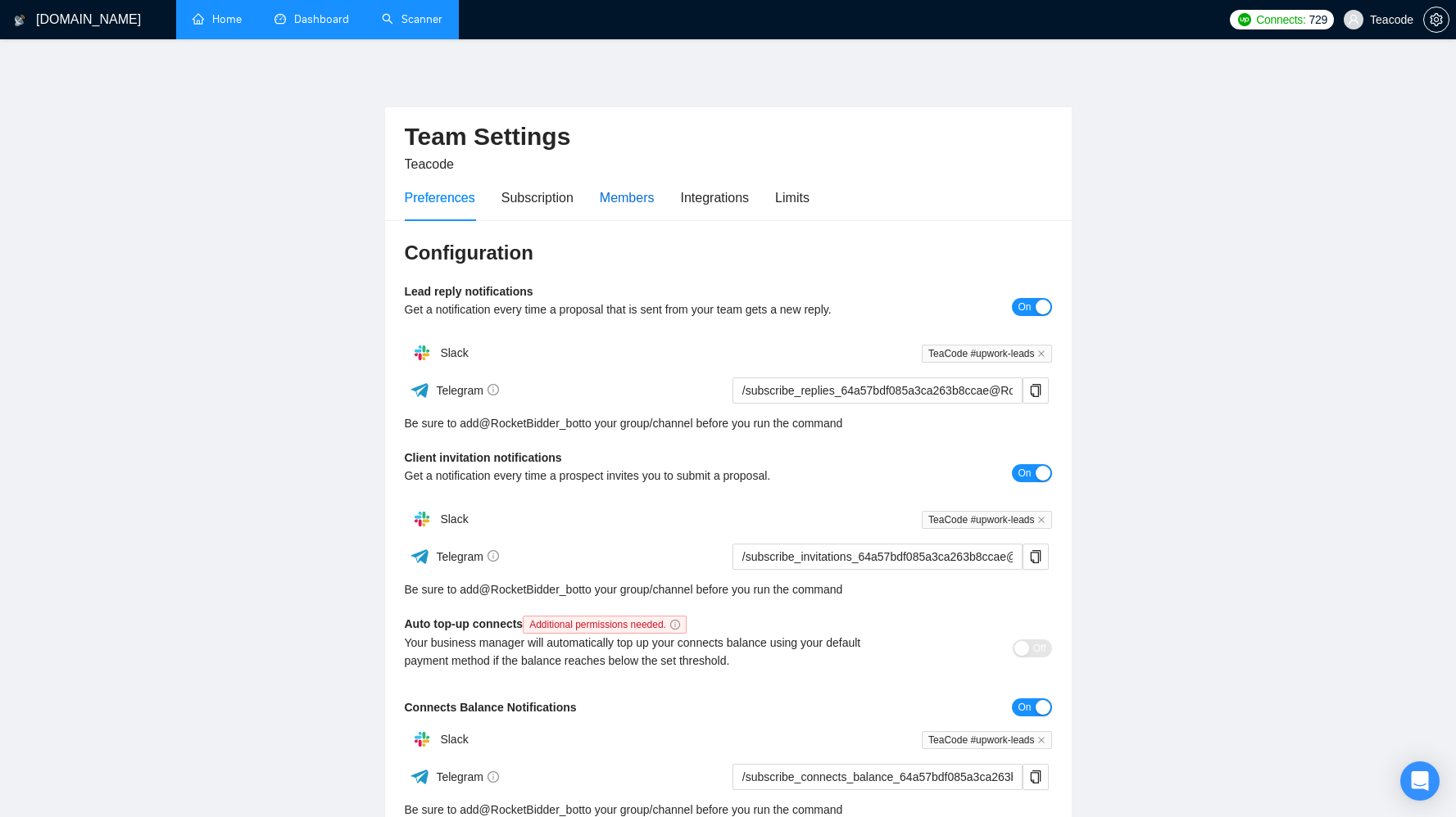
click at [620, 201] on div "Members" at bounding box center [627, 198] width 55 height 21
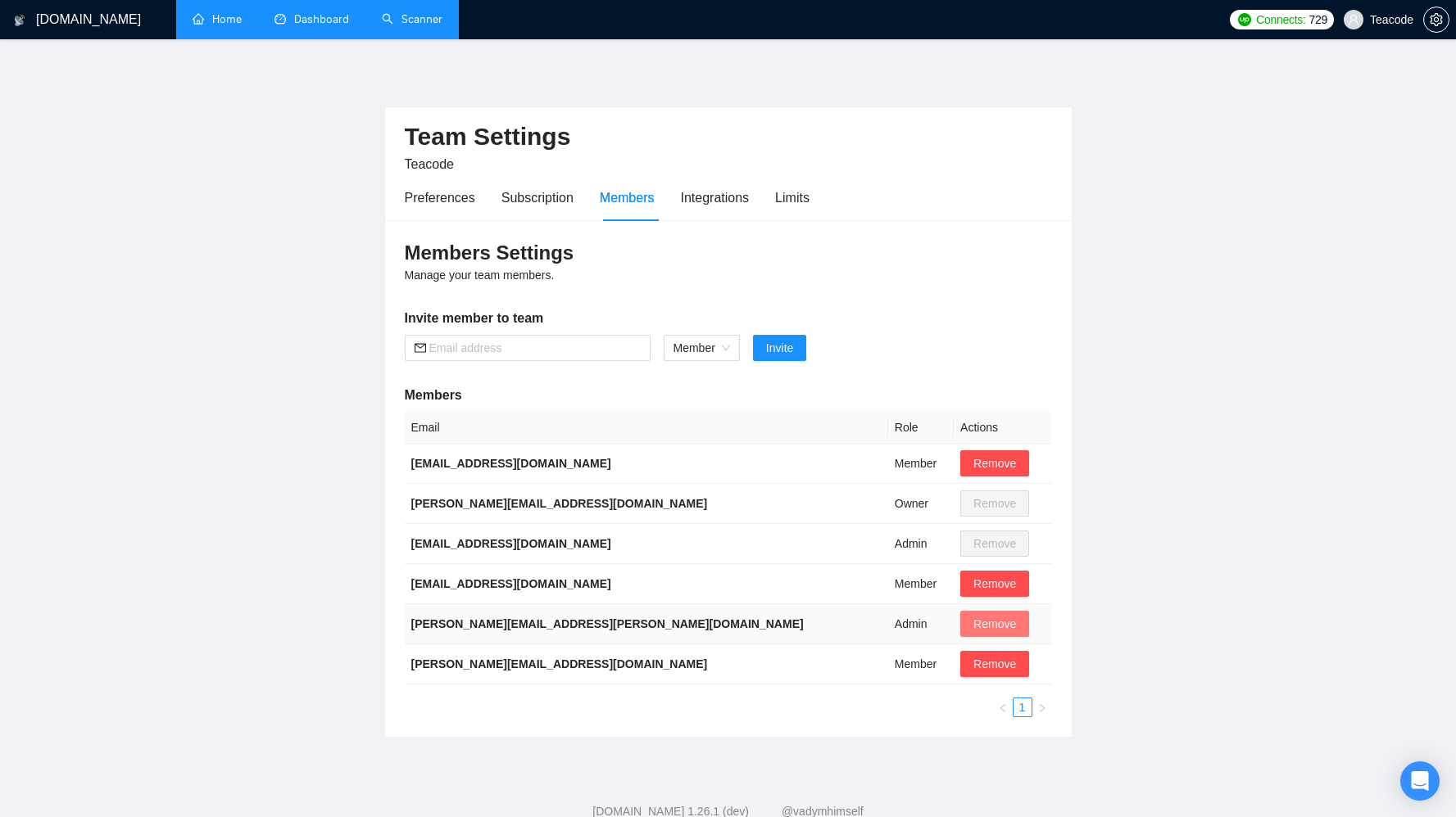
click at [973, 631] on span "Remove" at bounding box center [994, 623] width 42 height 18
click at [922, 702] on span "Yes" at bounding box center [913, 703] width 19 height 18
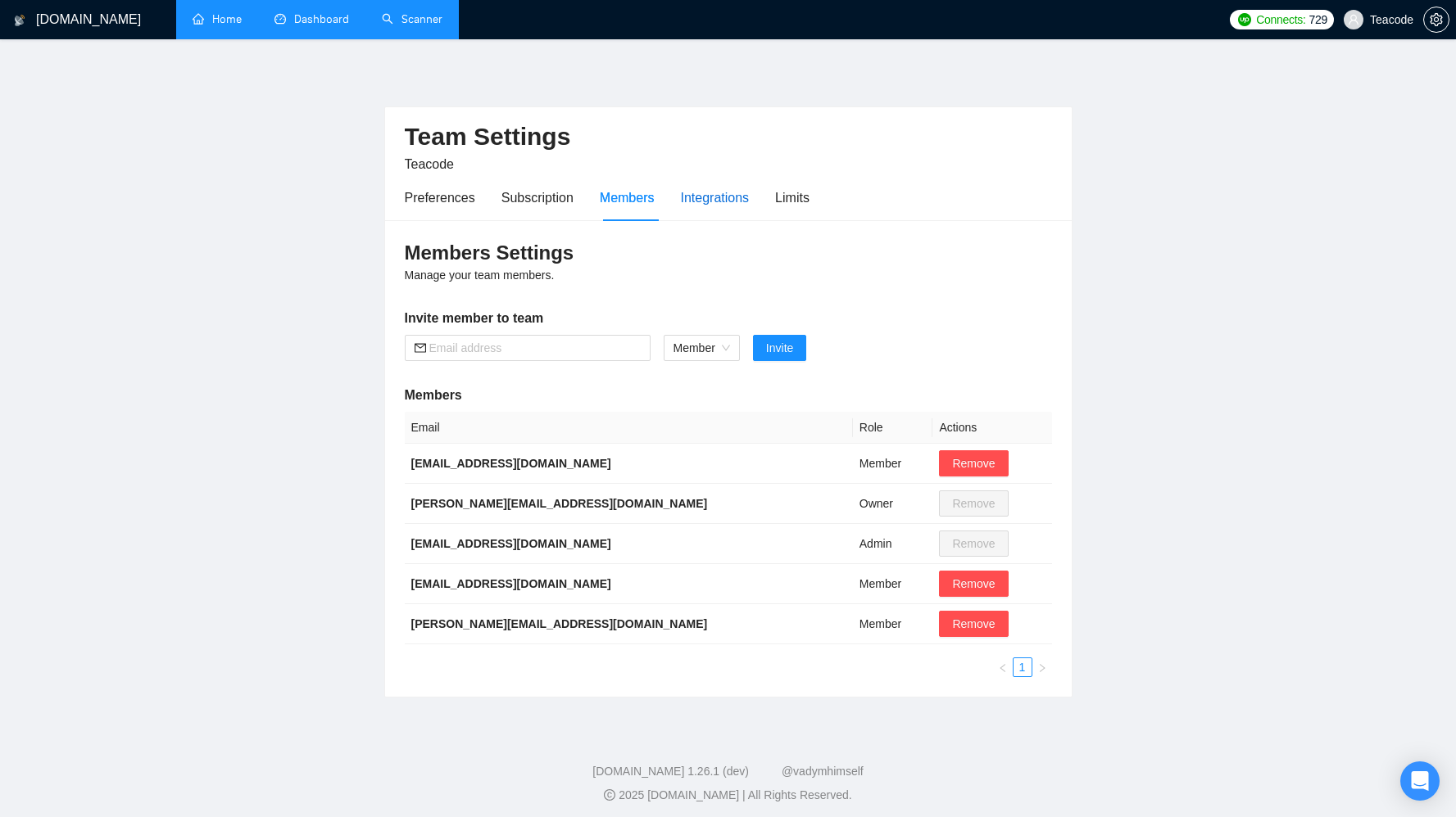
click at [728, 194] on div "Integrations" at bounding box center [716, 198] width 69 height 21
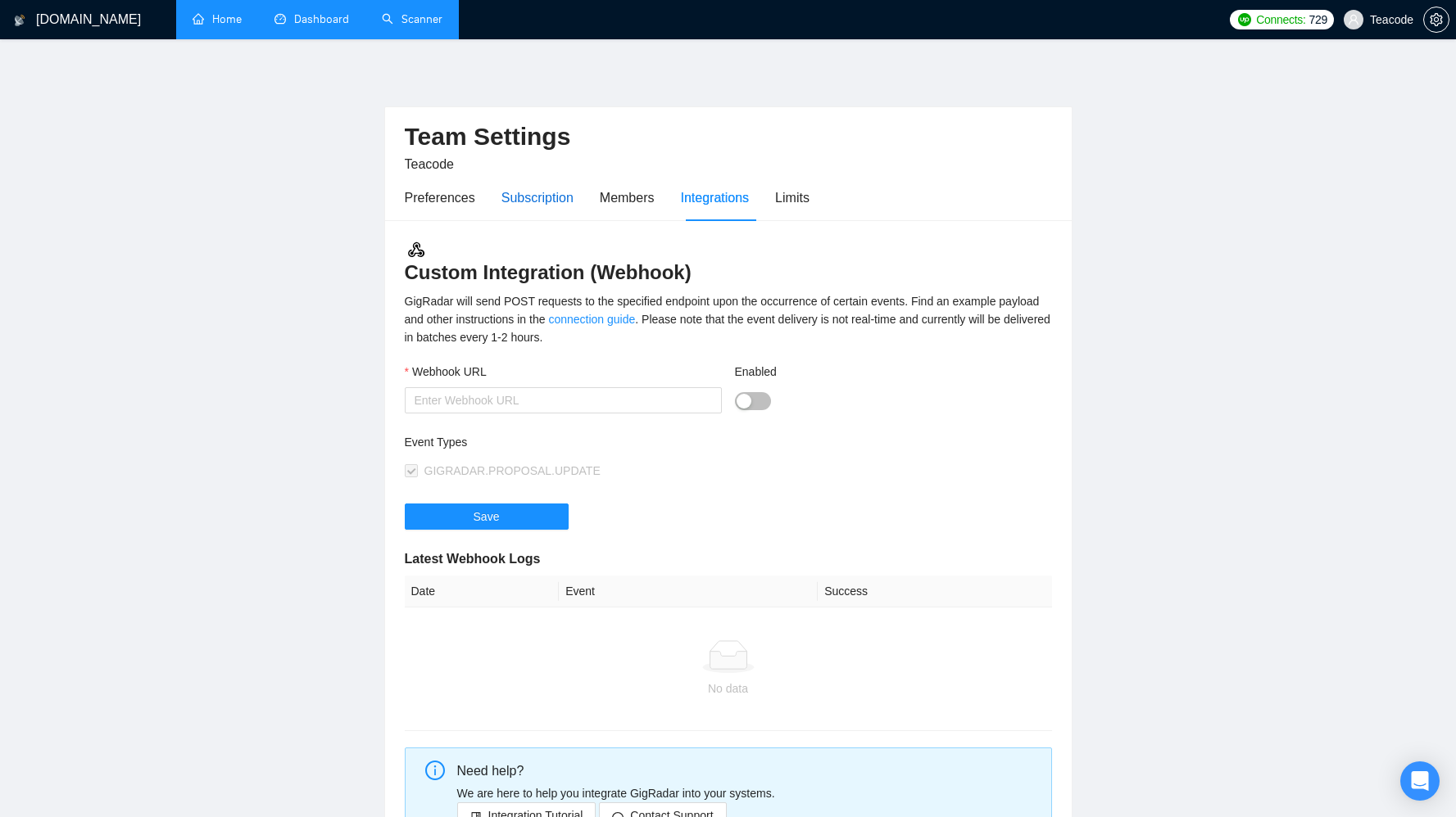
click at [533, 196] on div "Subscription" at bounding box center [537, 198] width 72 height 21
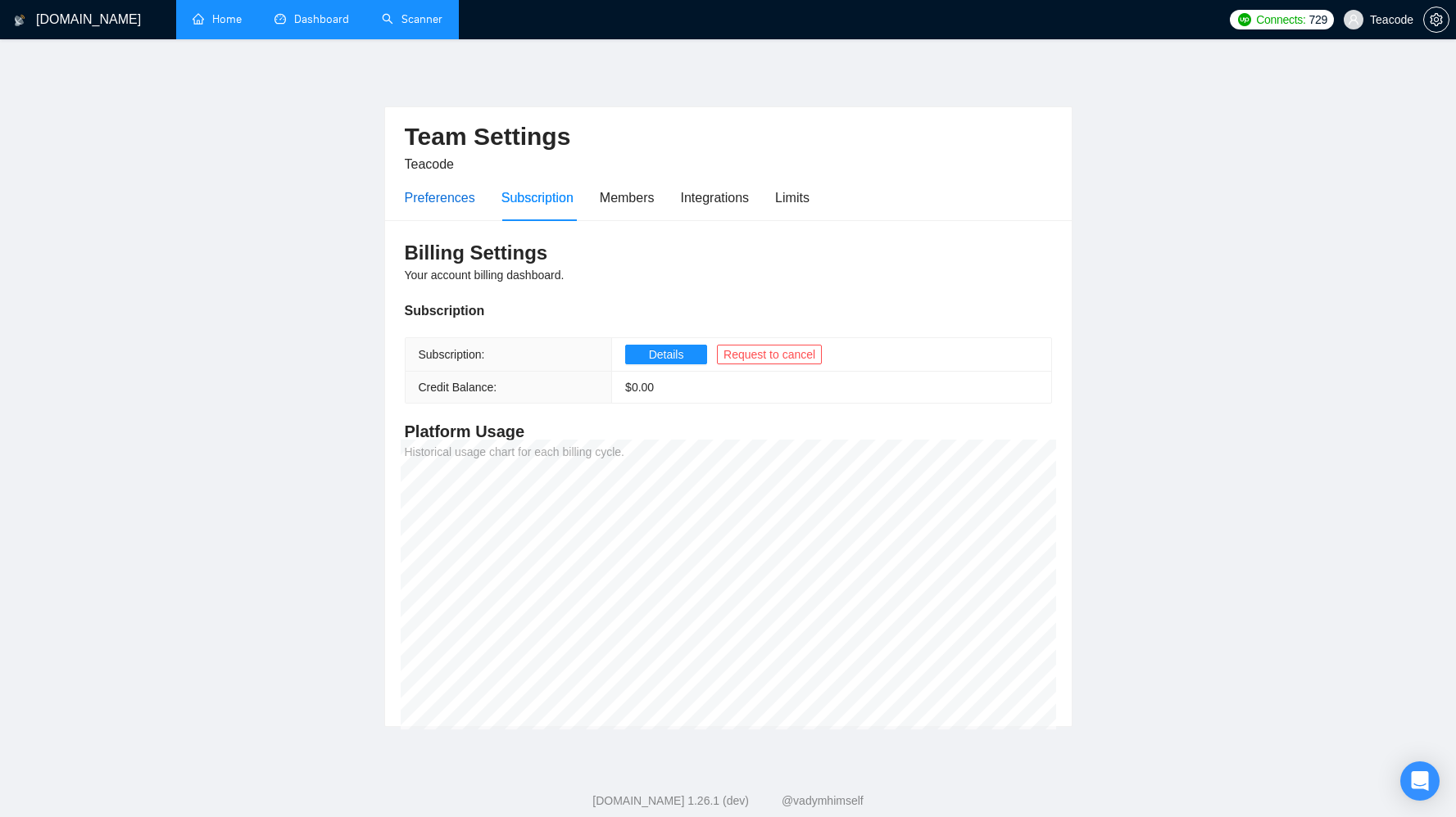
click at [428, 195] on div "Preferences" at bounding box center [440, 198] width 71 height 21
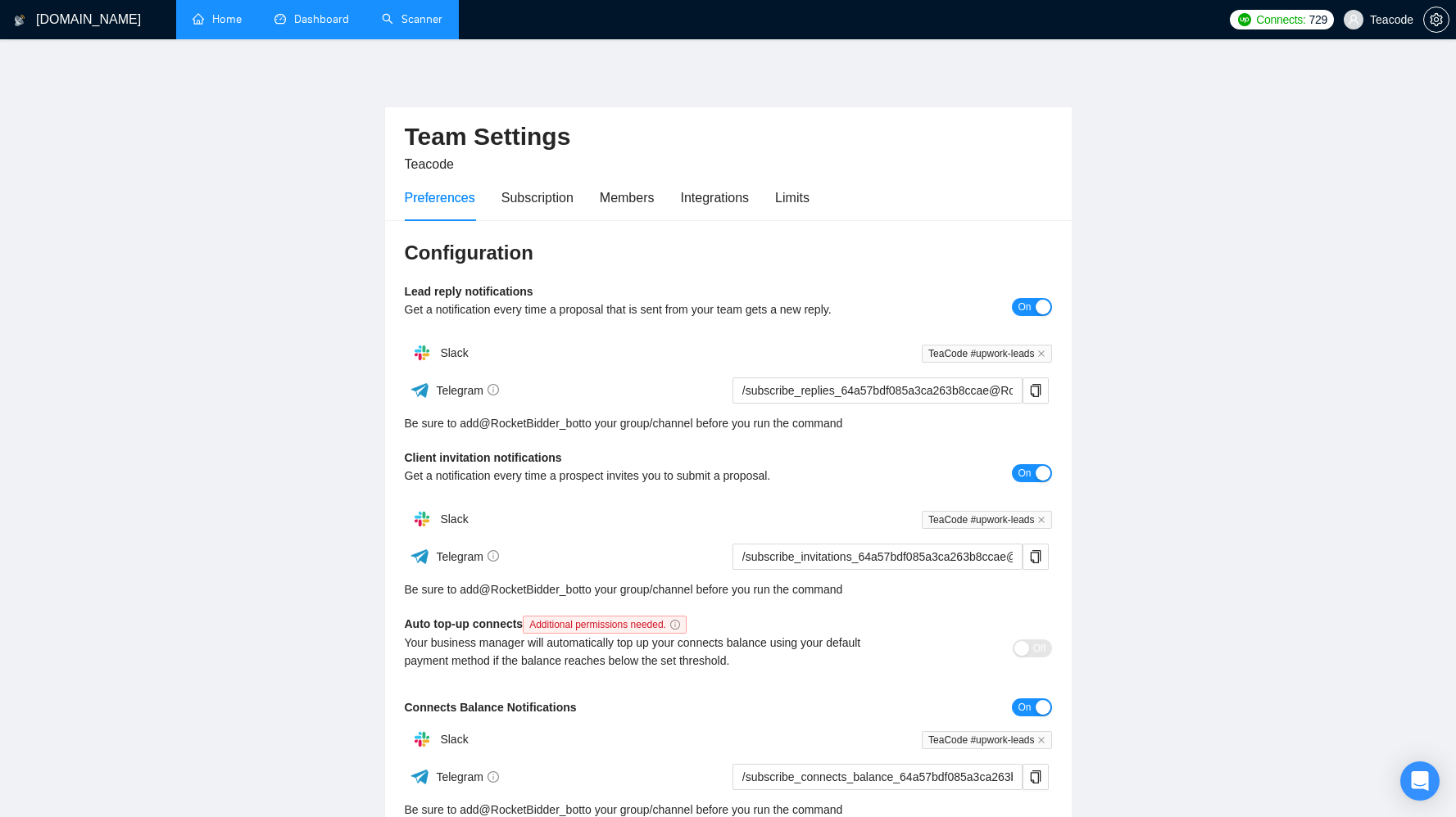
click at [296, 19] on link "Dashboard" at bounding box center [312, 19] width 75 height 14
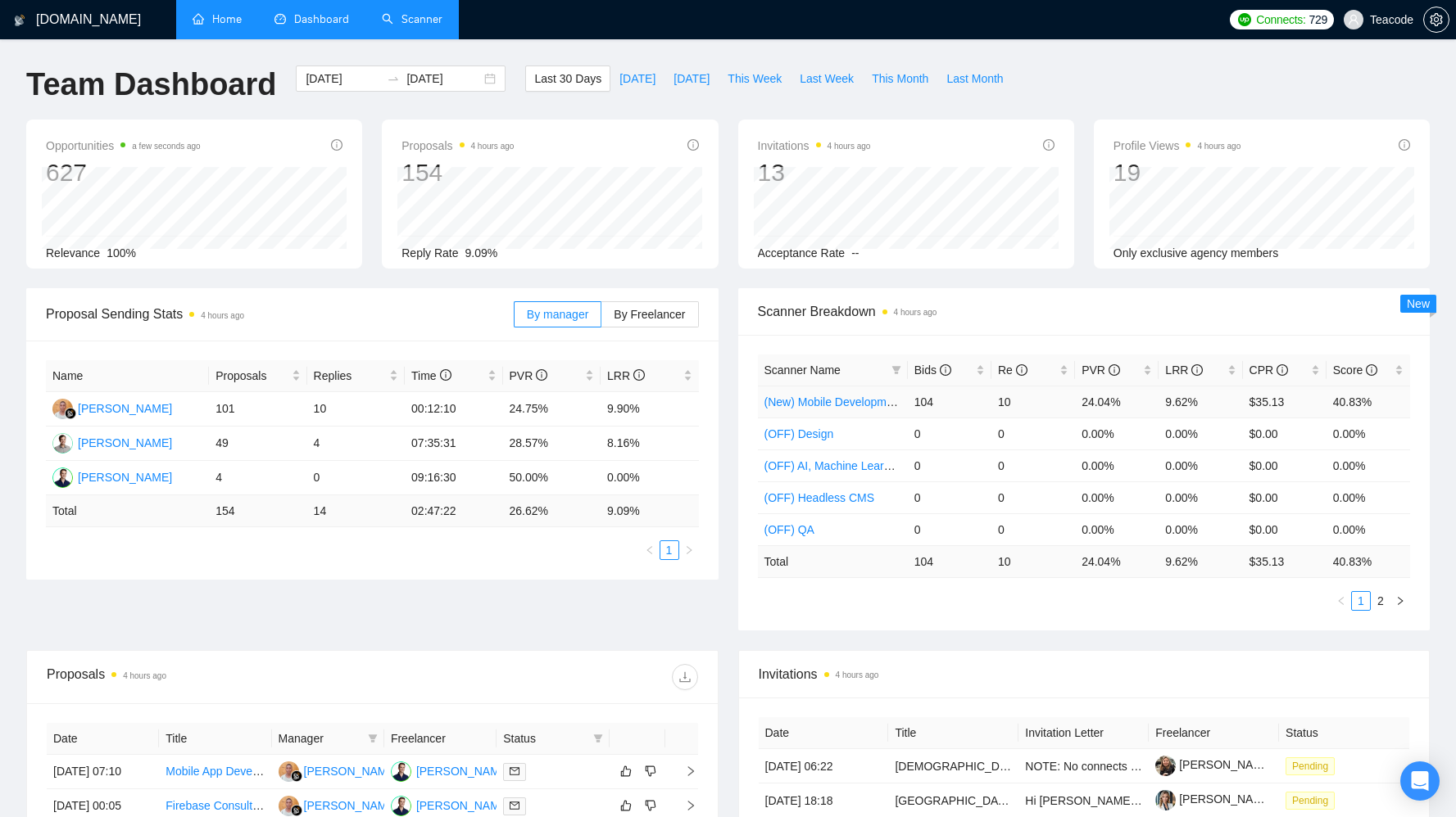
click at [838, 405] on link "(New) Mobile Development" at bounding box center [833, 401] width 139 height 13
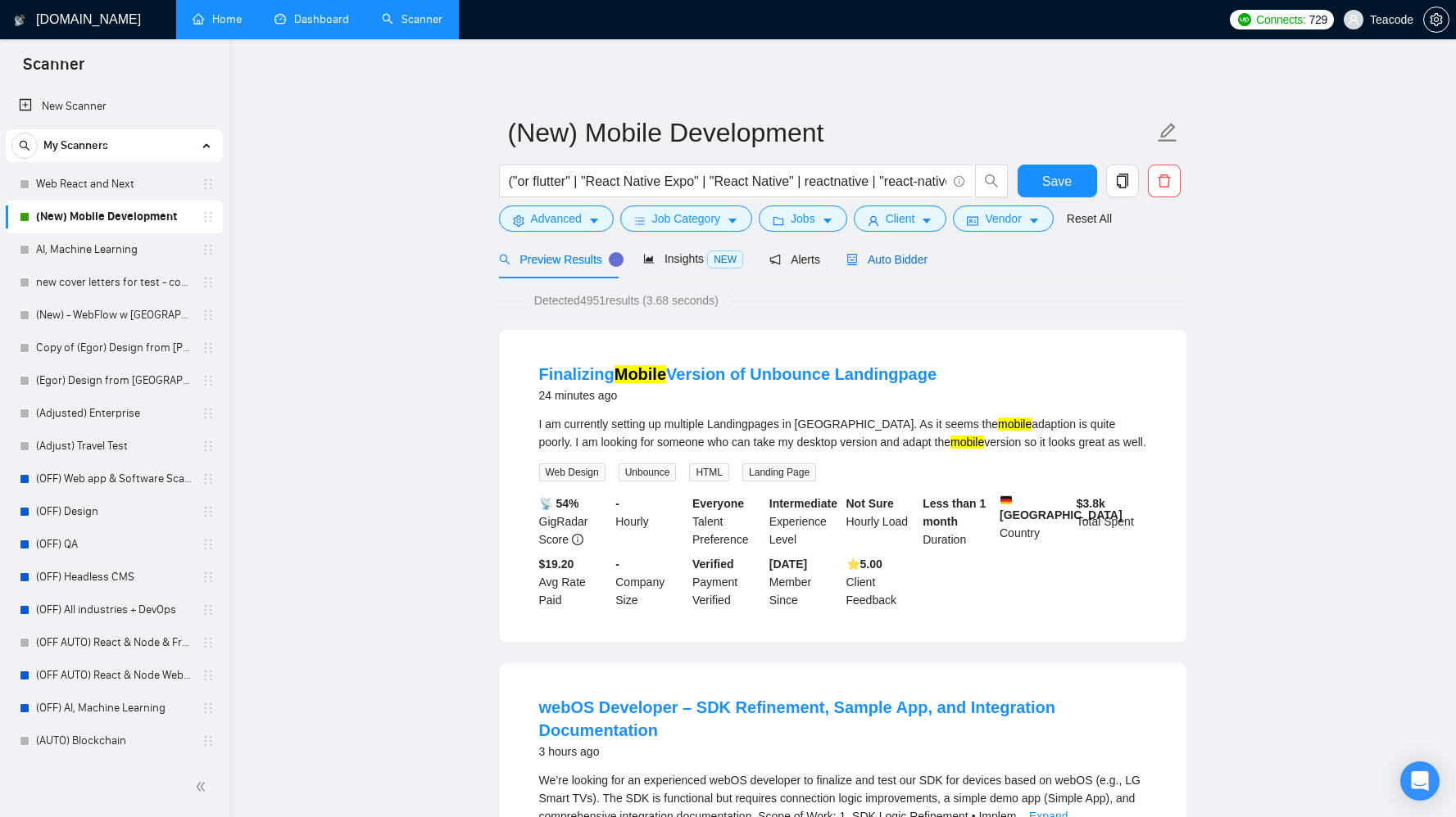
click at [886, 260] on span "Auto Bidder" at bounding box center [887, 259] width 81 height 13
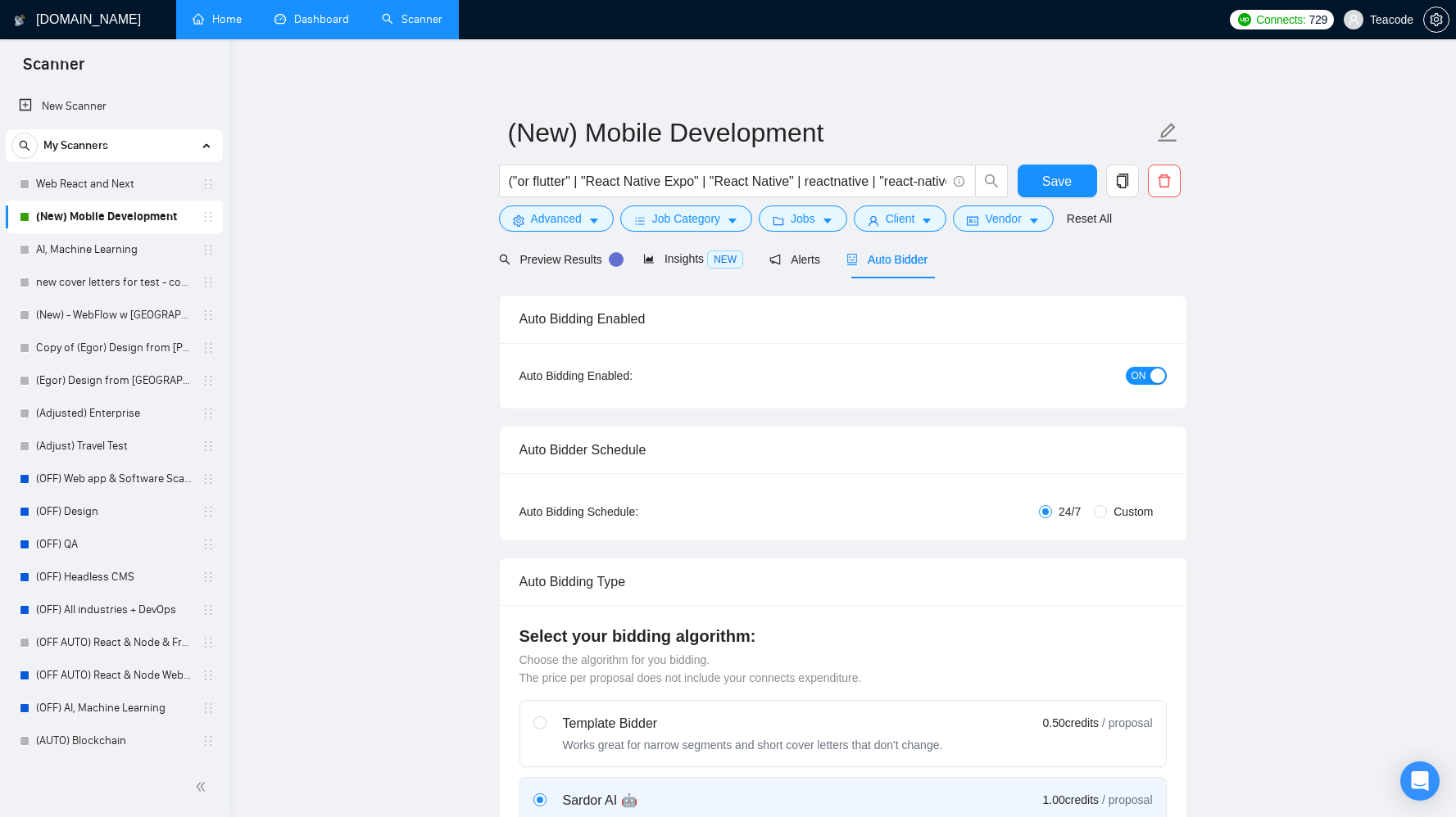
checkbox input "true"
click at [86, 243] on link "AI, Machine Learning" at bounding box center [114, 250] width 156 height 33
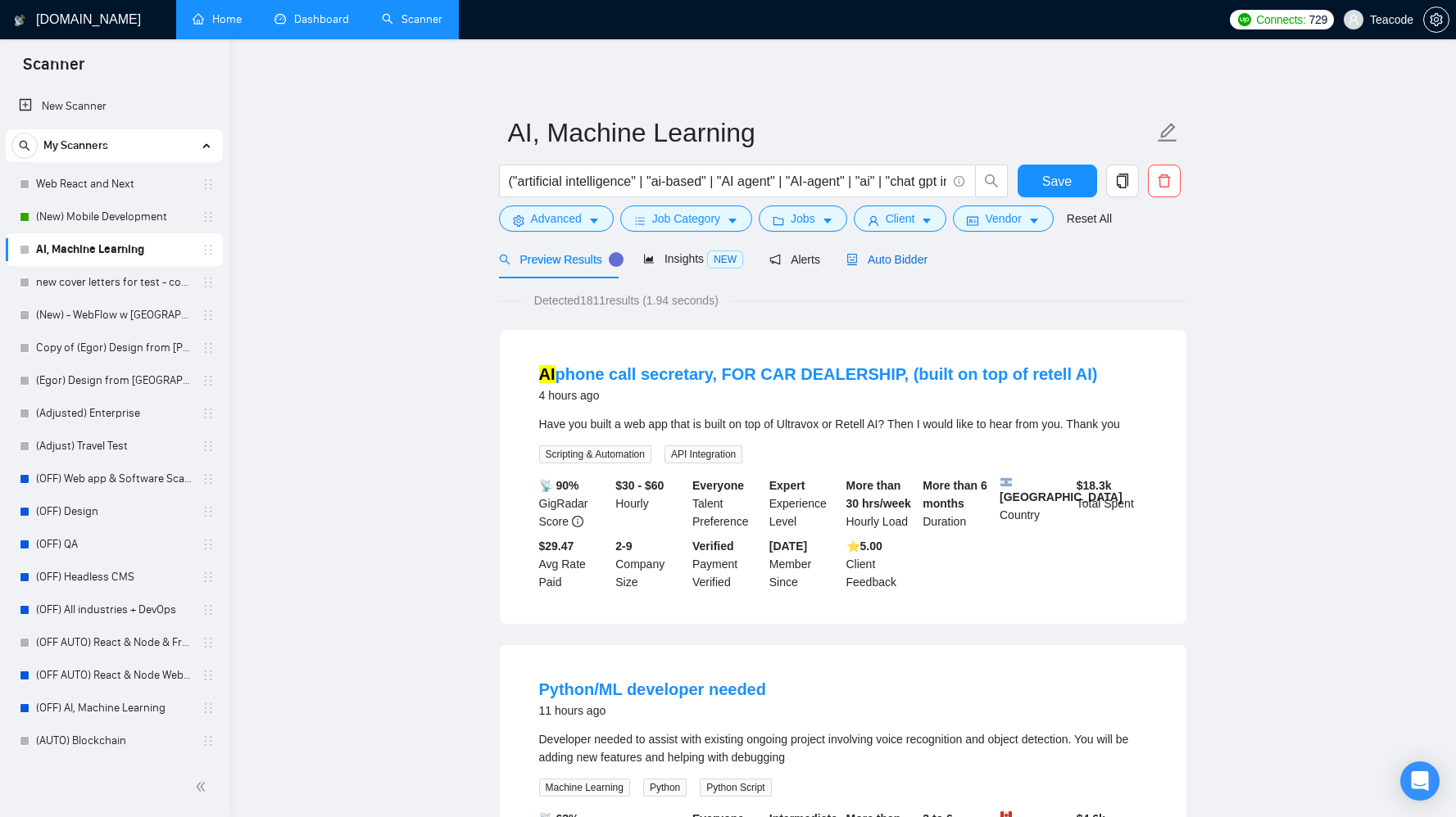
click at [920, 256] on span "Auto Bidder" at bounding box center [887, 259] width 81 height 13
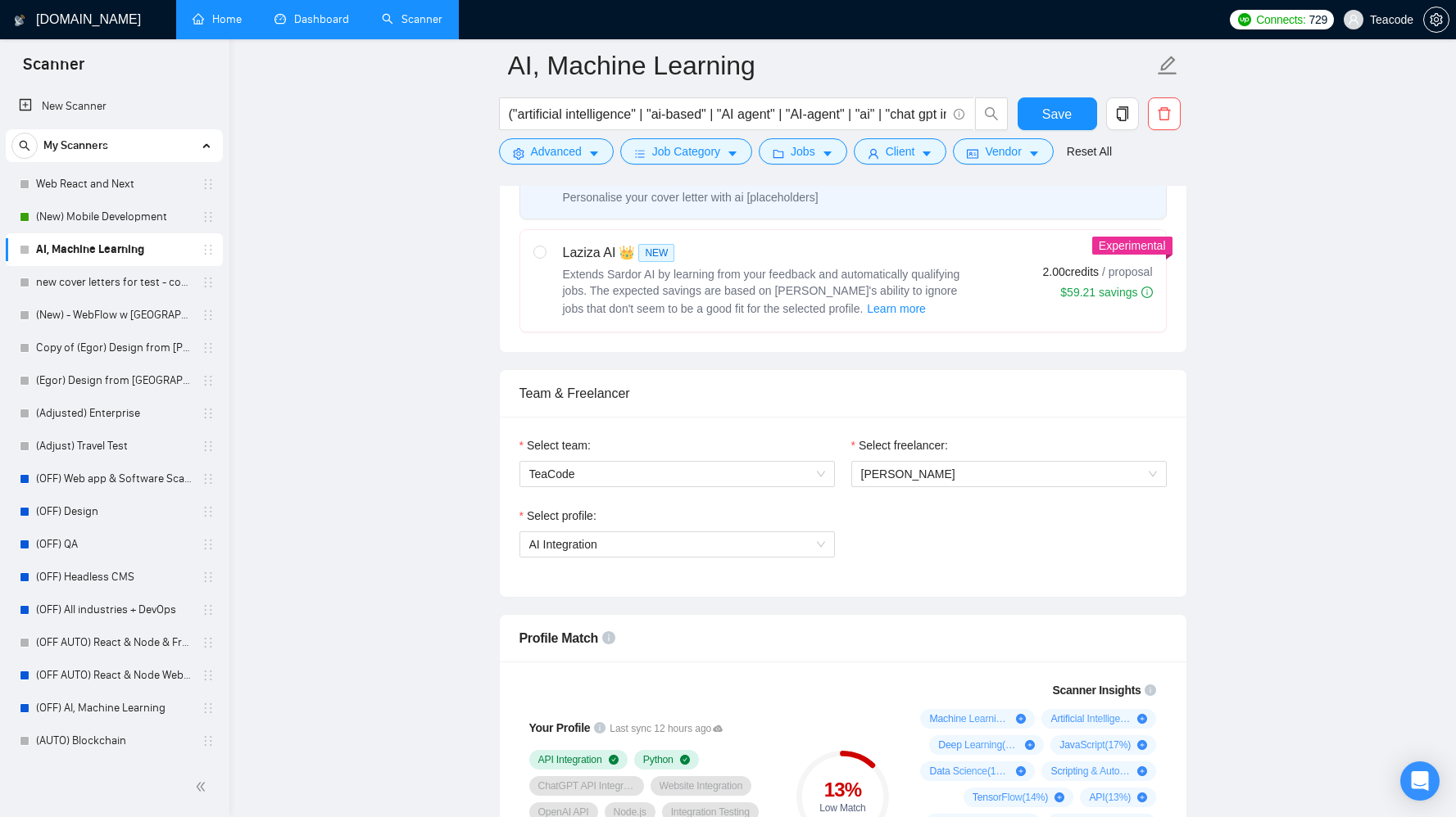
scroll to position [628, 0]
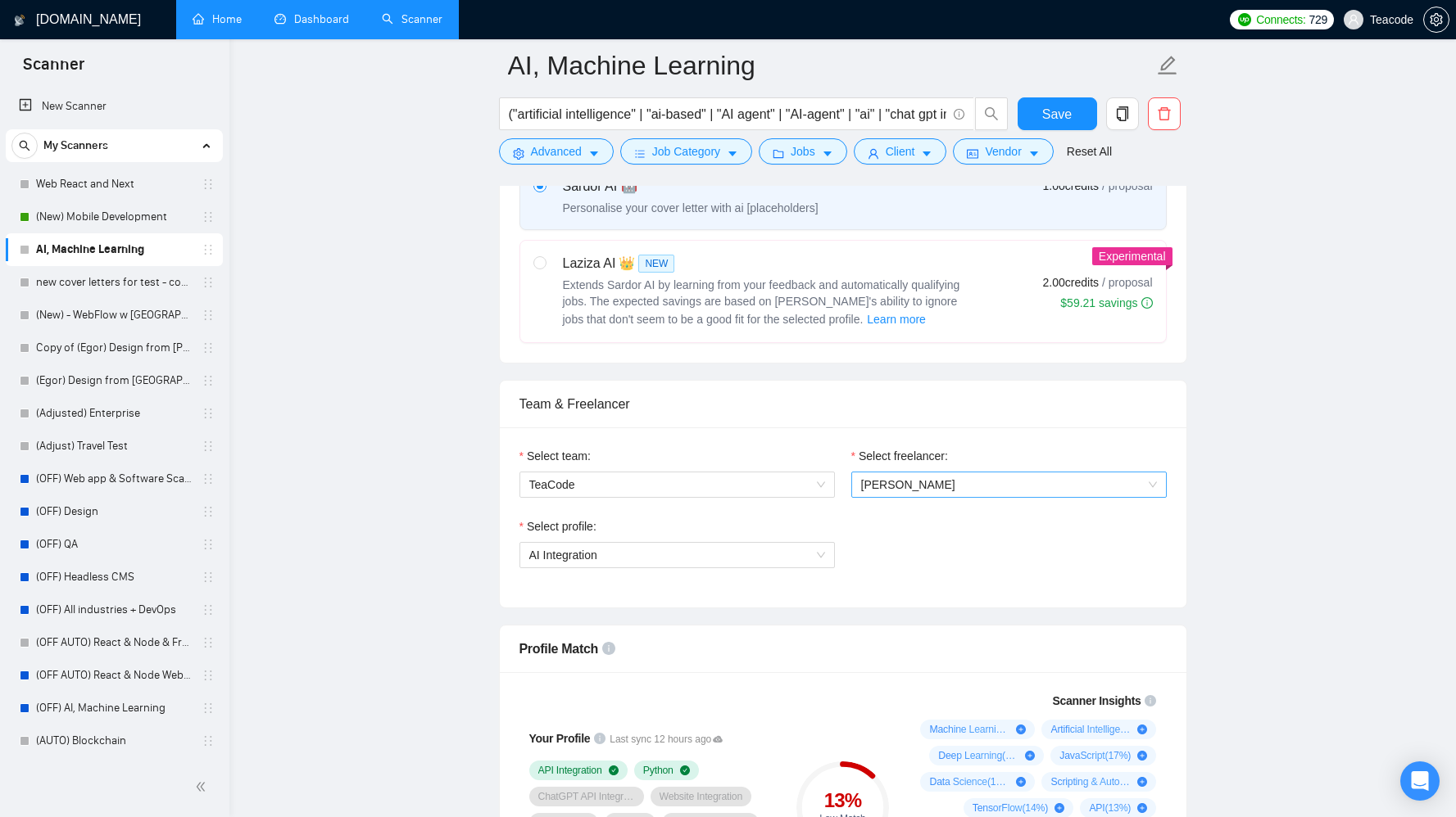
click at [902, 483] on span "[PERSON_NAME]" at bounding box center [908, 485] width 94 height 13
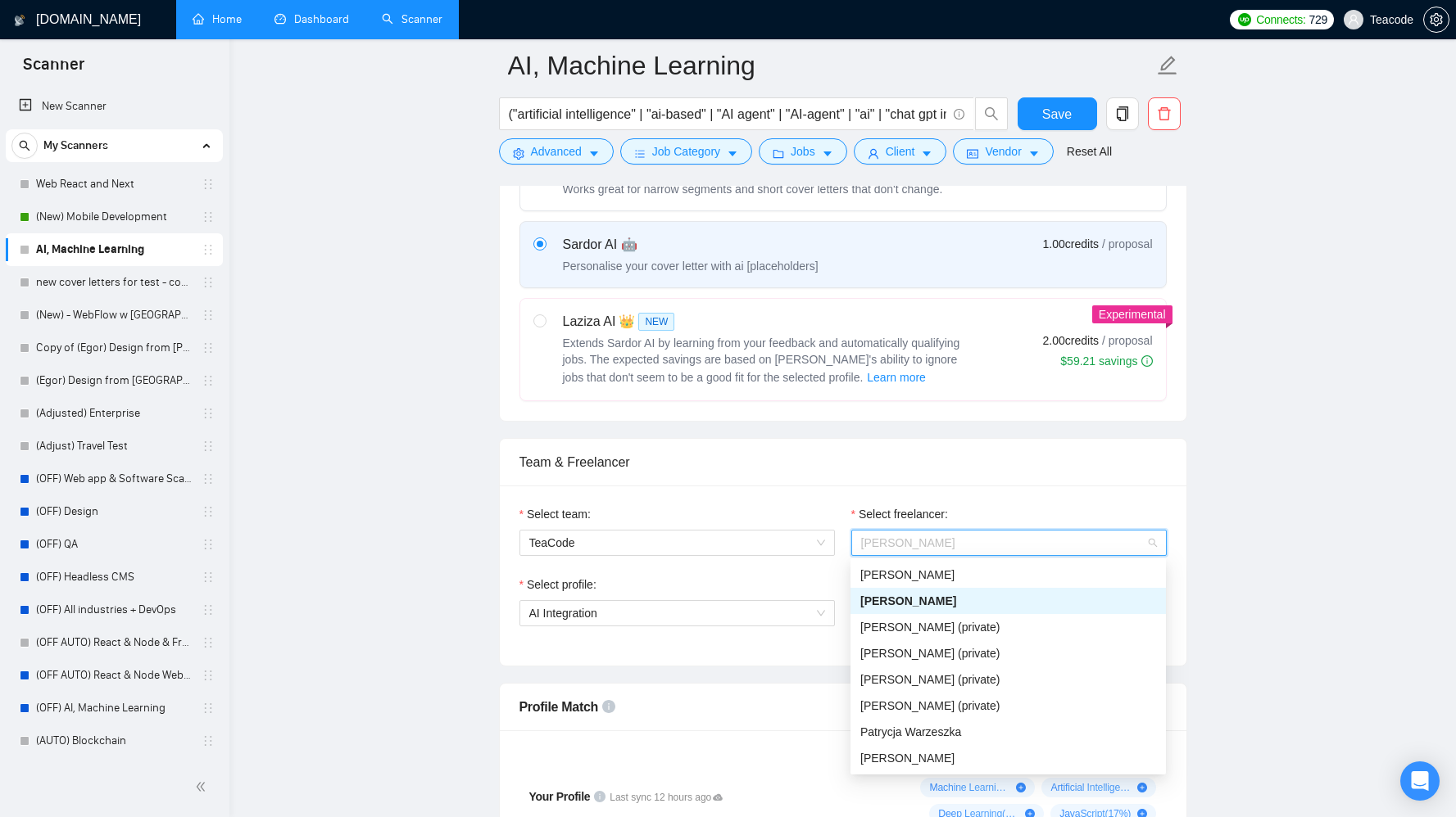
scroll to position [559, 0]
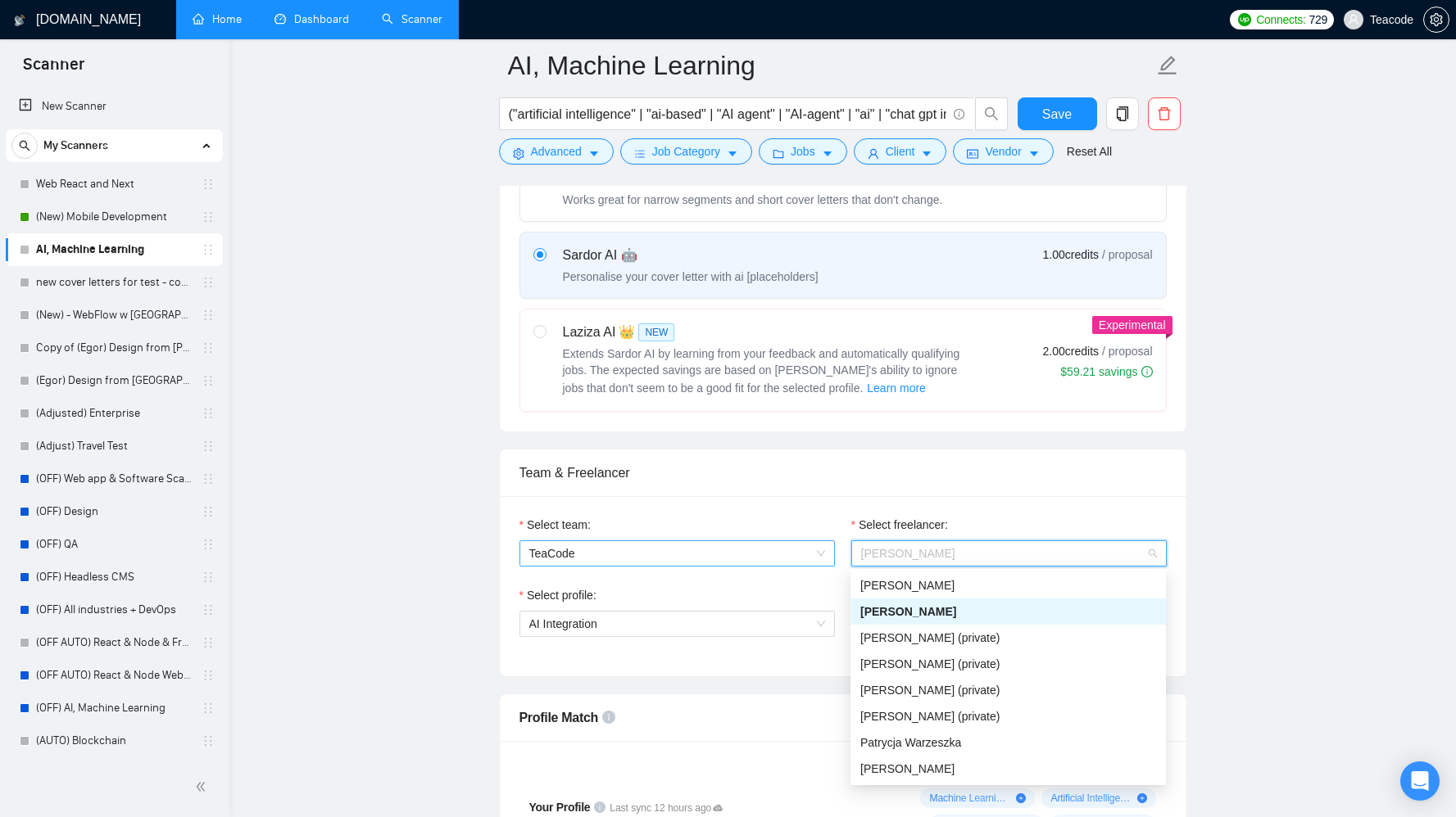
click at [735, 547] on span "TeaCode" at bounding box center [677, 554] width 295 height 25
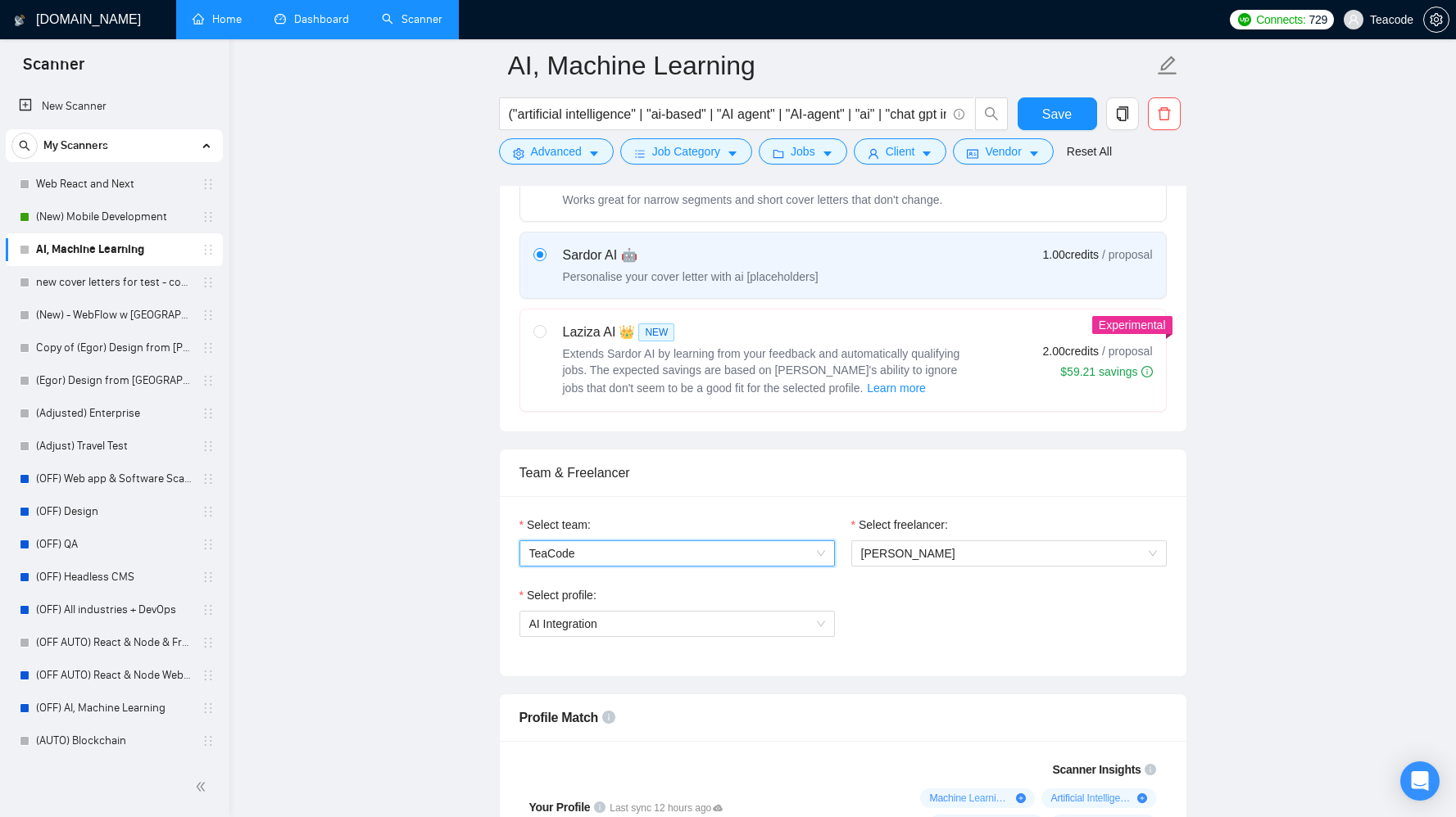
click at [735, 547] on span "TeaCode" at bounding box center [677, 554] width 295 height 25
click at [909, 545] on span "[PERSON_NAME]" at bounding box center [1008, 554] width 295 height 25
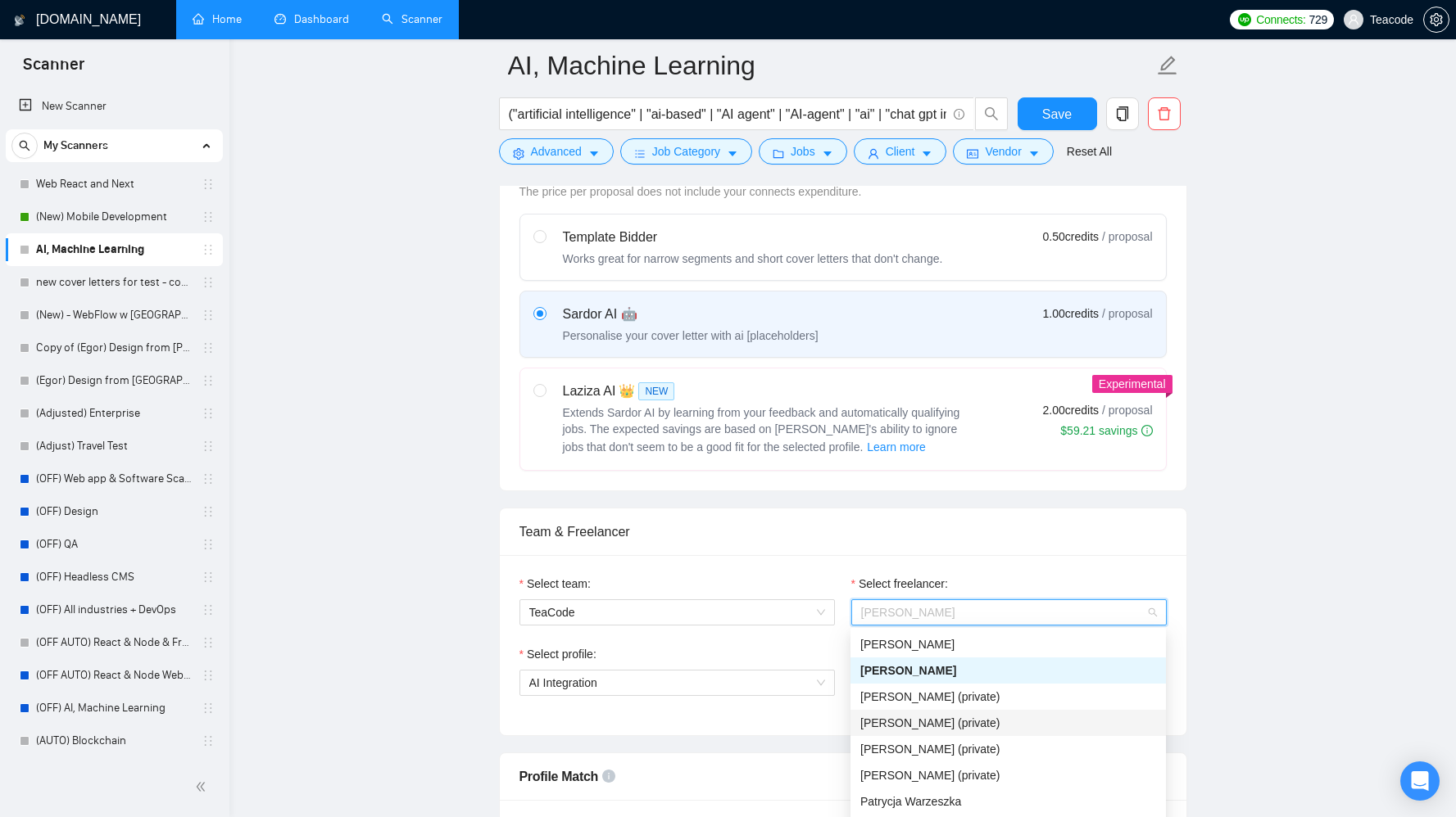
scroll to position [415, 0]
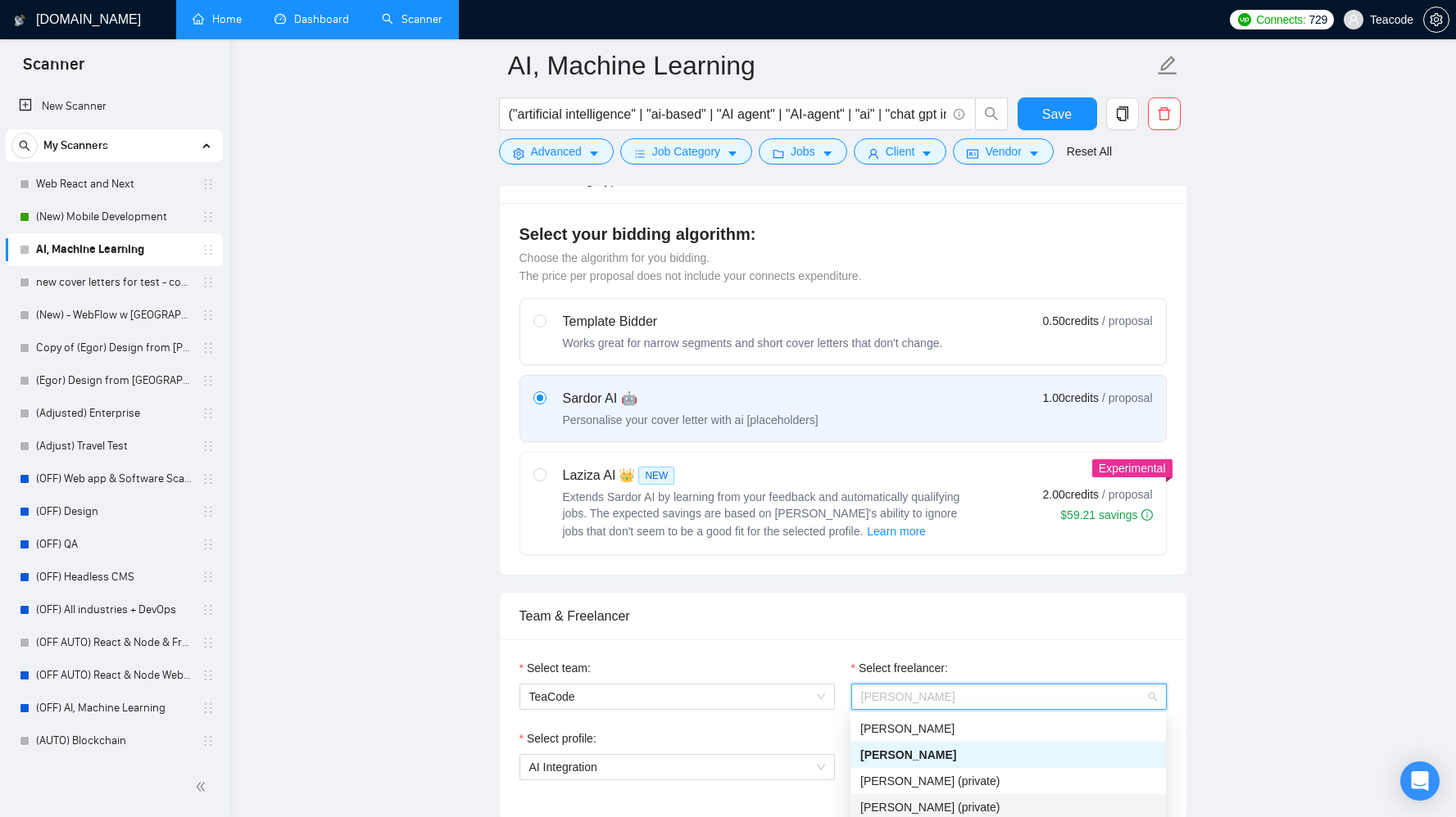
click at [929, 627] on div "Team & Freelancer" at bounding box center [843, 616] width 647 height 46
